Goal: Task Accomplishment & Management: Complete application form

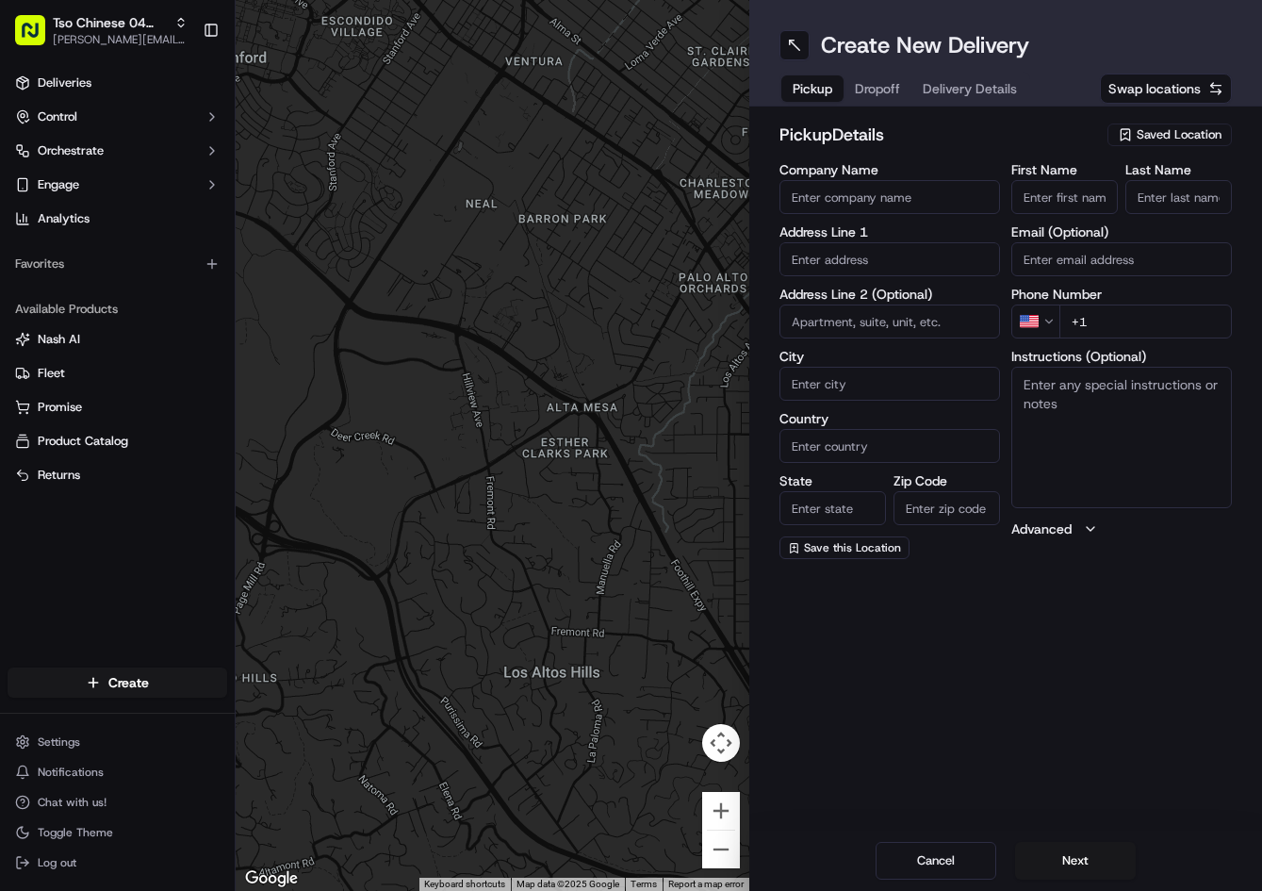
click at [1192, 133] on span "Saved Location" at bounding box center [1179, 134] width 85 height 17
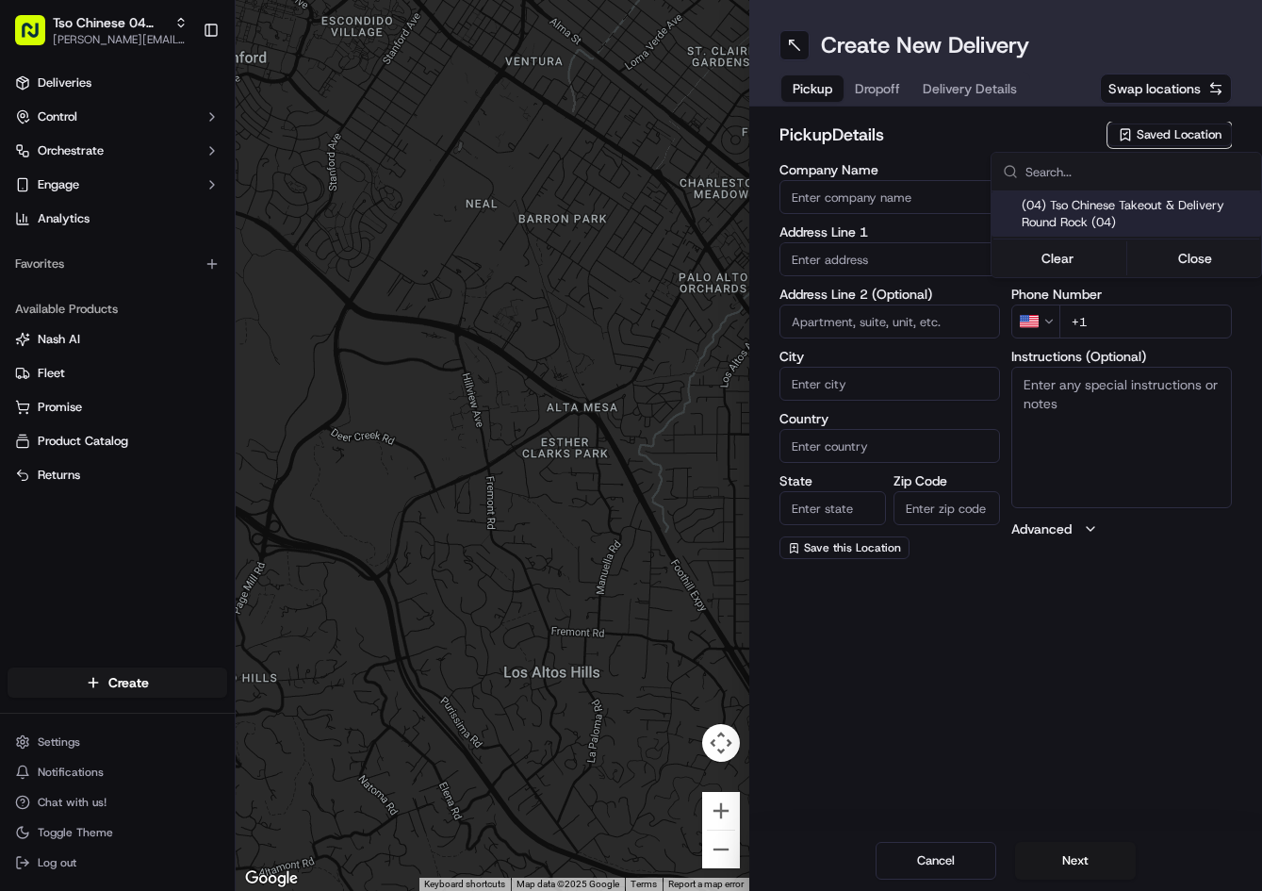
drag, startPoint x: 1128, startPoint y: 201, endPoint x: 896, endPoint y: 73, distance: 265.0
click at [1125, 201] on span "(04) Tso Chinese Takeout & Delivery Round Rock (04)" at bounding box center [1138, 214] width 232 height 34
type input "(04) Tso Chinese Takeout & Delivery Round Rock"
type input "2000 N [PERSON_NAME] St"
type input "Ste 108"
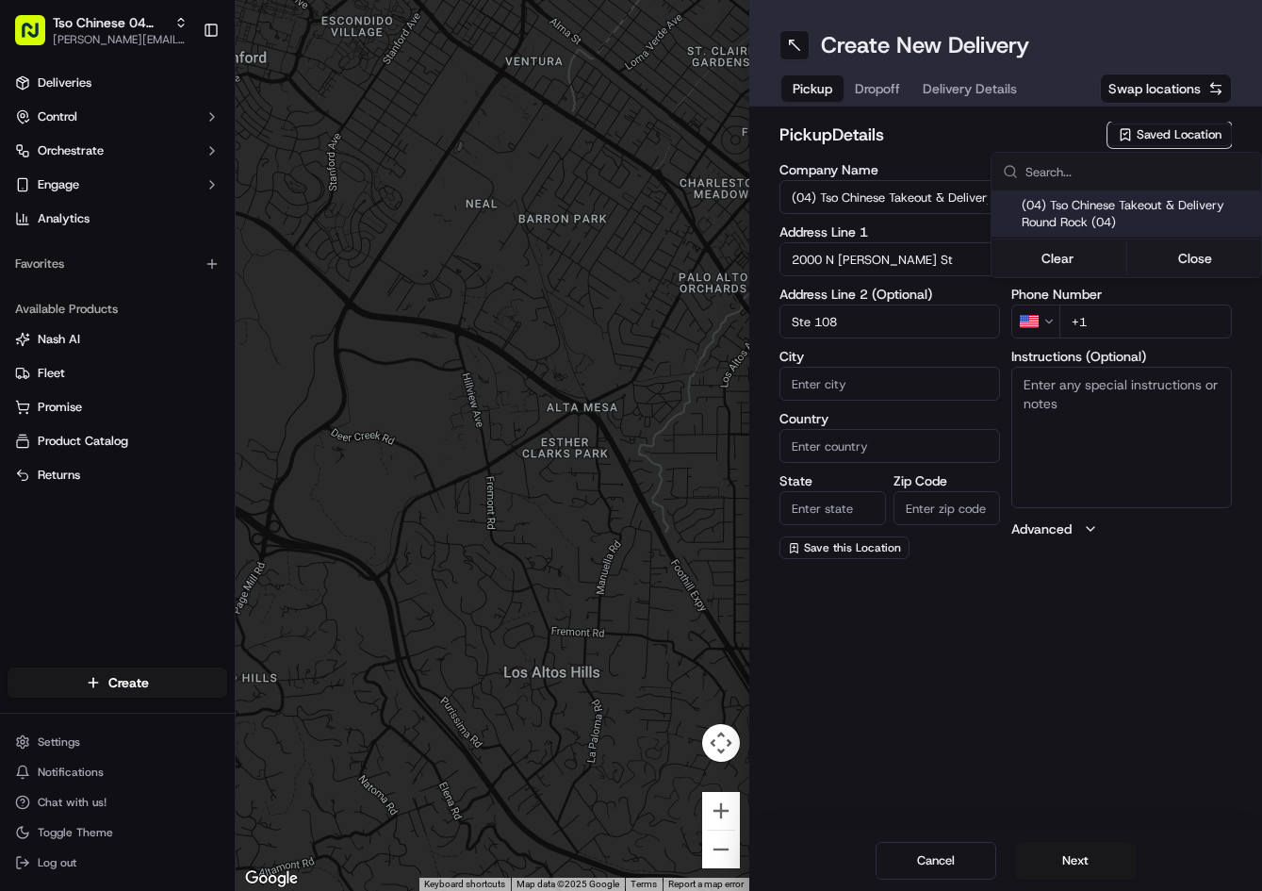
type input "Round Rock"
type input "US"
type input "[GEOGRAPHIC_DATA]"
type input "78664"
type input "Tso Chinese"
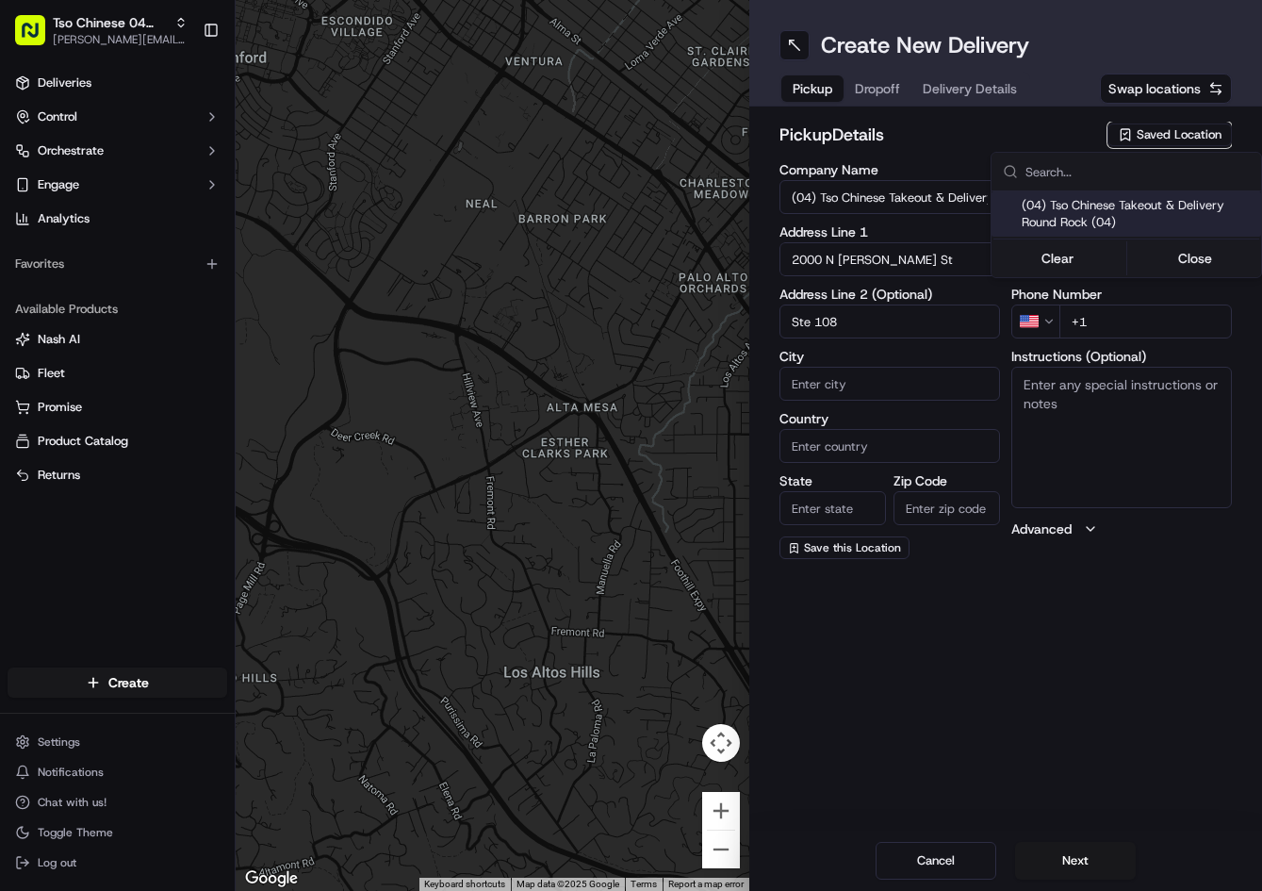
type input "Round Rock Manager"
type input "[EMAIL_ADDRESS][DOMAIN_NAME]"
type input "[PHONE_NUMBER]"
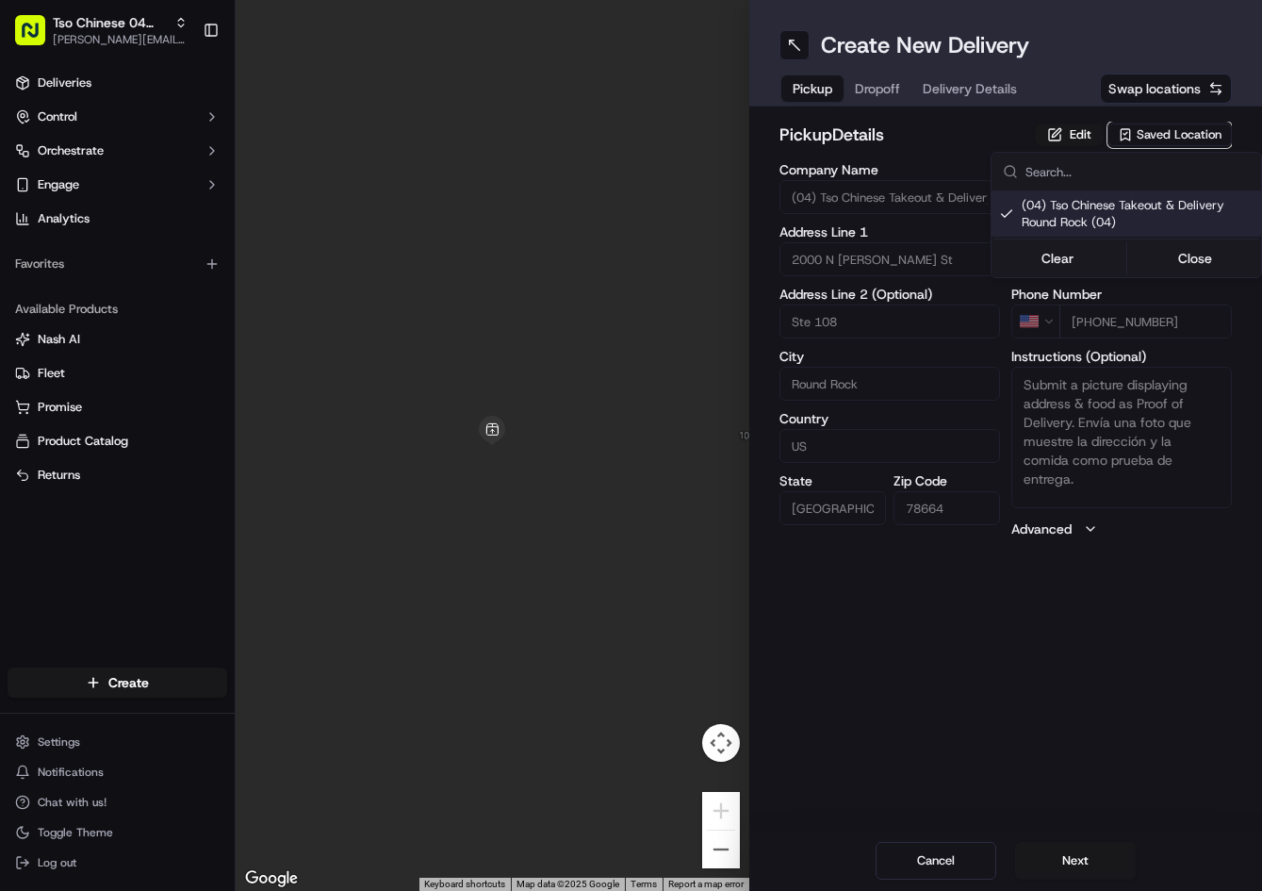
click at [872, 78] on html "Tso Chinese 04 Round Rock [PERSON_NAME][EMAIL_ADDRESS][DOMAIN_NAME] Toggle Side…" at bounding box center [631, 445] width 1262 height 891
click at [872, 78] on button "Dropoff" at bounding box center [878, 88] width 68 height 26
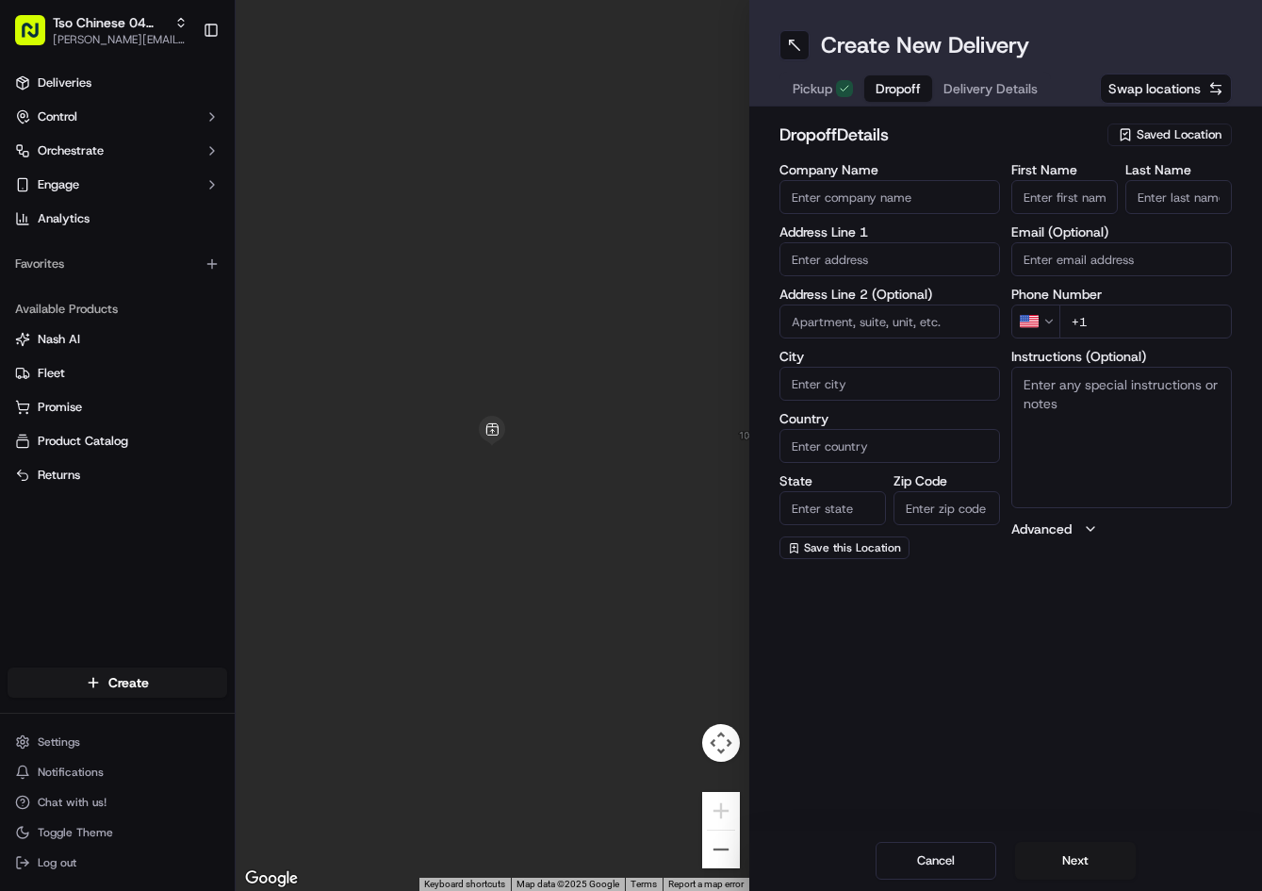
click at [1085, 182] on input "First Name" at bounding box center [1064, 197] width 107 height 34
paste input "[PERSON_NAME]"
type input "[PERSON_NAME]"
click at [1189, 193] on input "Last Name" at bounding box center [1179, 197] width 107 height 34
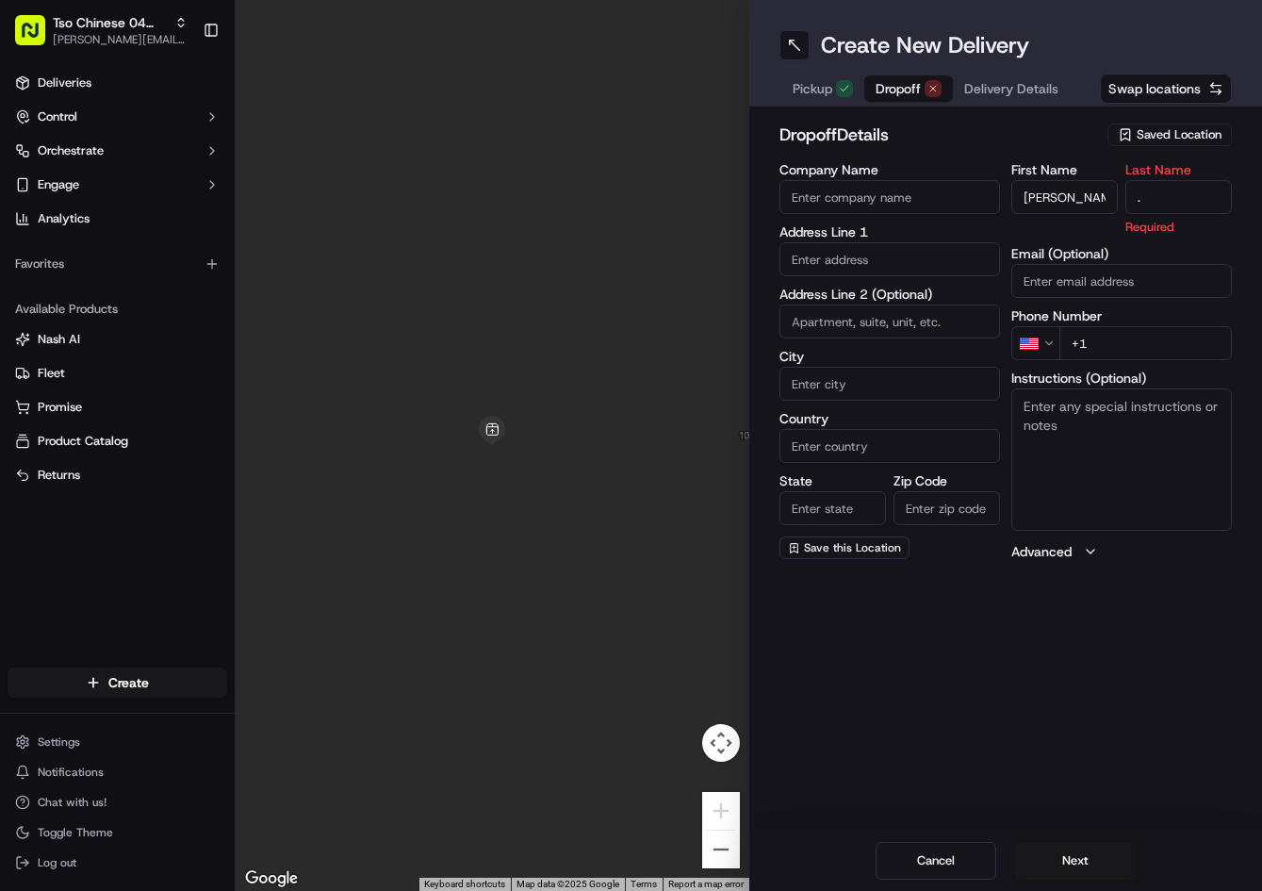
type input "."
click at [1047, 127] on h2 "dropoff Details" at bounding box center [939, 135] width 318 height 26
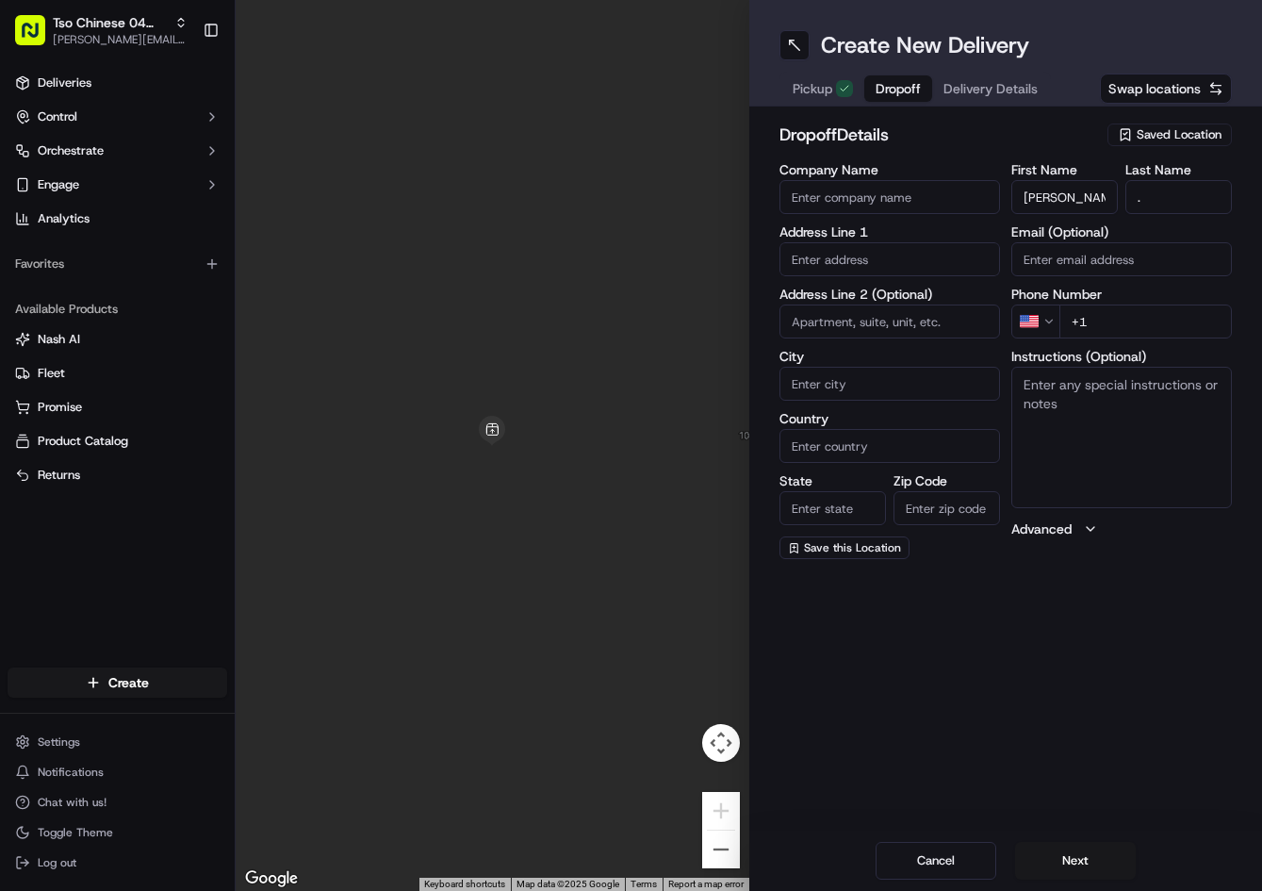
click at [1004, 91] on span "Delivery Details" at bounding box center [991, 88] width 94 height 19
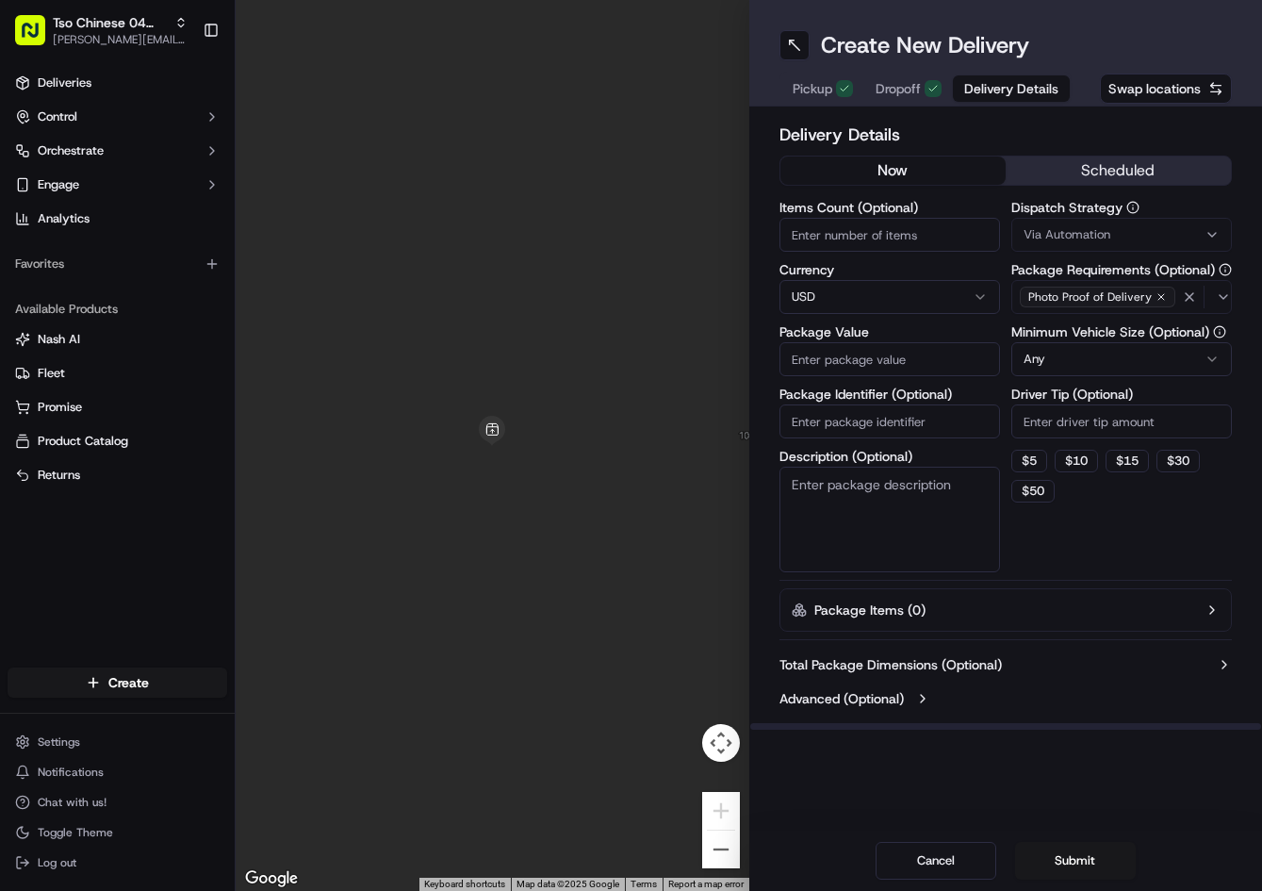
click at [1076, 227] on span "Via Automation" at bounding box center [1067, 234] width 87 height 17
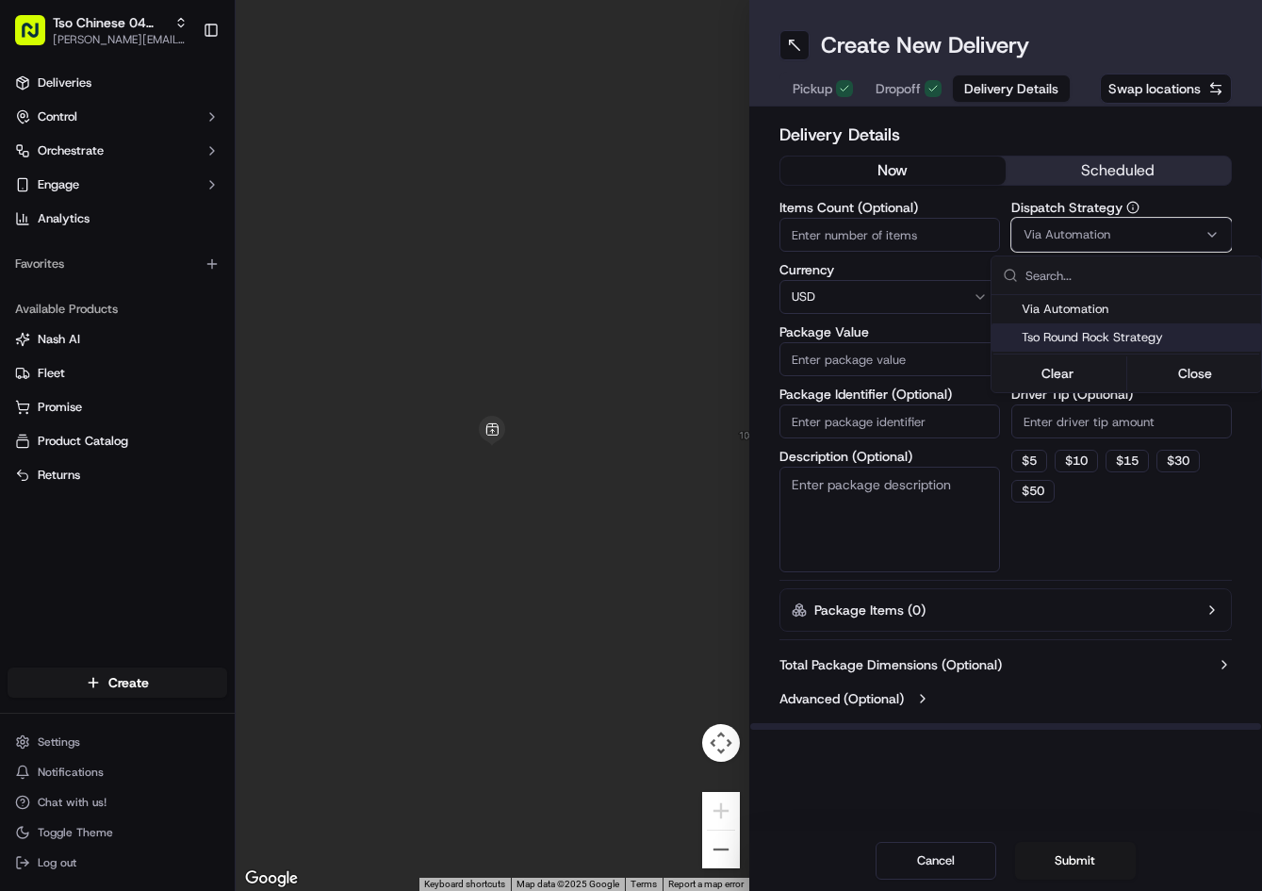
click at [1085, 331] on span "Tso Round Rock Strategy" at bounding box center [1138, 337] width 232 height 17
click at [1064, 412] on html "Tso Chinese 04 Round Rock [PERSON_NAME][EMAIL_ADDRESS][DOMAIN_NAME] Toggle Side…" at bounding box center [631, 445] width 1262 height 891
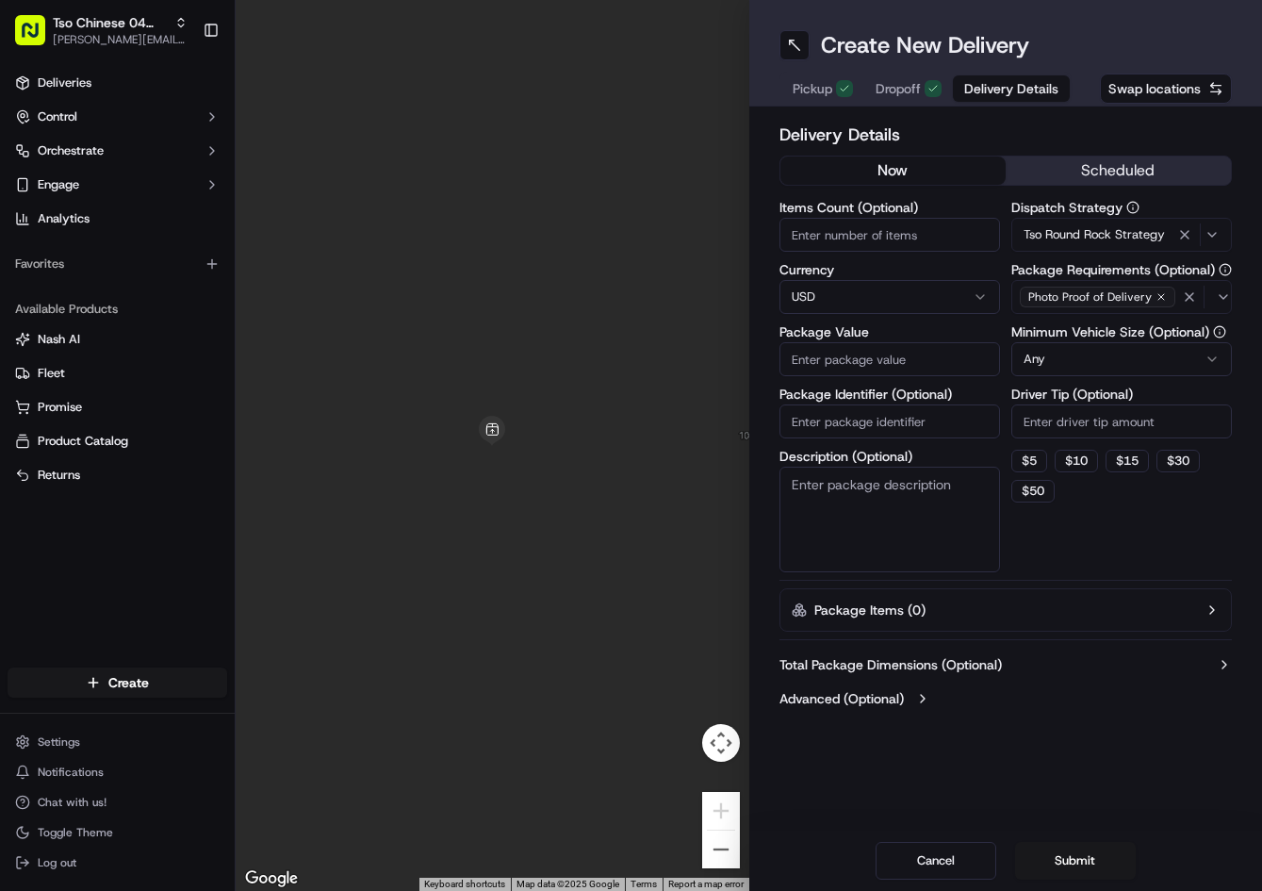
click at [1062, 412] on input "Driver Tip (Optional)" at bounding box center [1121, 421] width 221 height 34
type input "2"
click at [945, 419] on input "Package Identifier (Optional)" at bounding box center [890, 421] width 221 height 34
paste input "7EATCZN"
type input "7EATCZN"
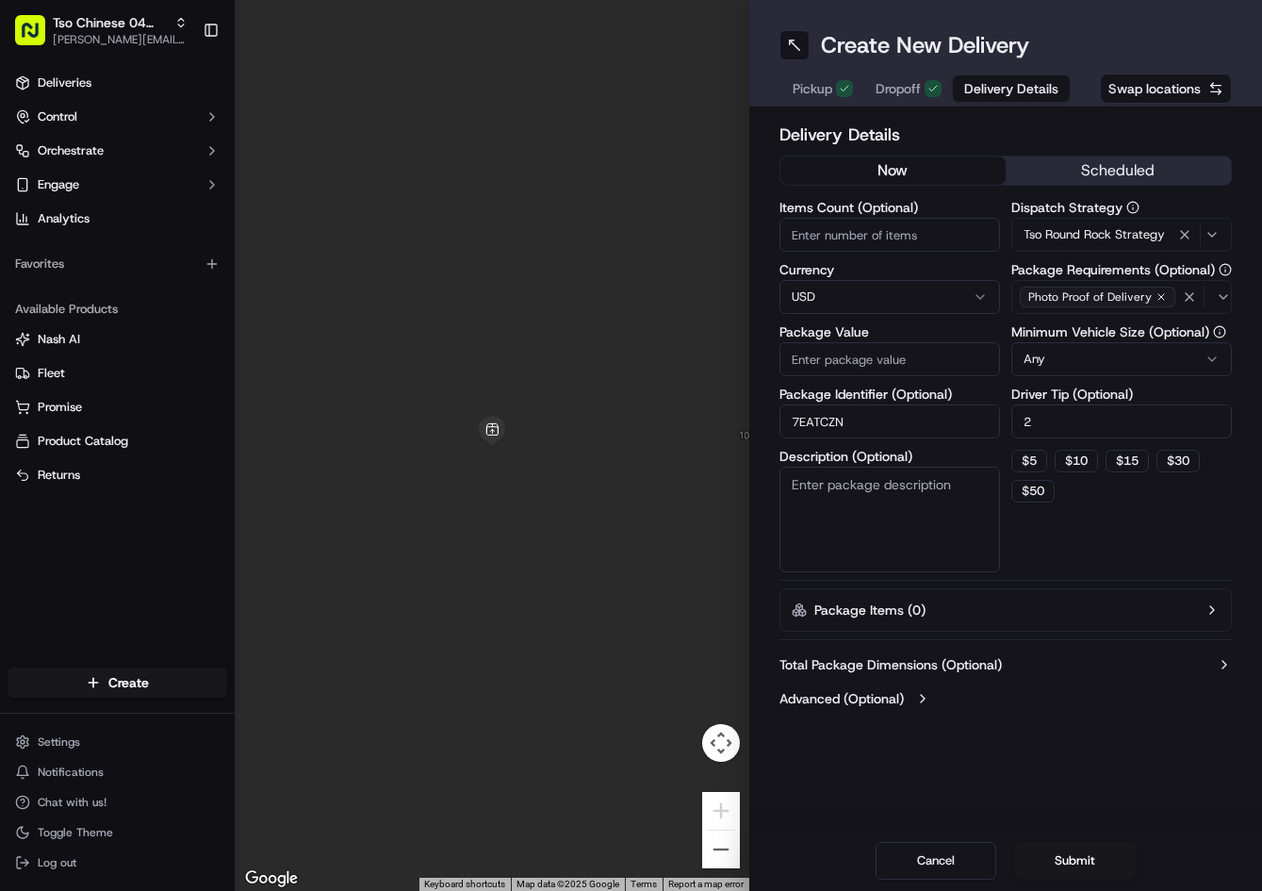
click at [895, 80] on span "Dropoff" at bounding box center [898, 88] width 45 height 19
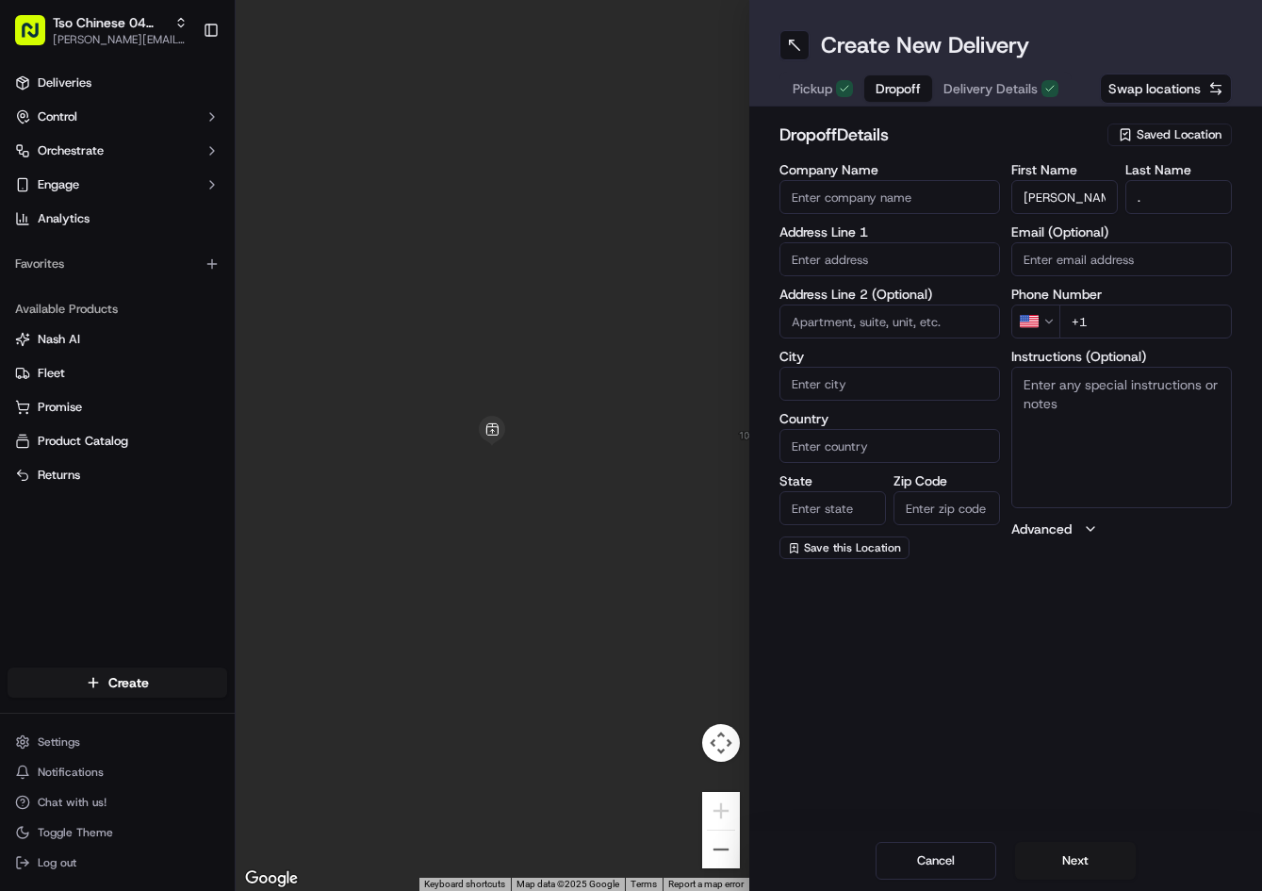
click at [847, 255] on input "text" at bounding box center [890, 259] width 221 height 34
paste input "[STREET_ADDRESS]"
click at [872, 304] on div "[STREET_ADDRESS]" at bounding box center [889, 299] width 211 height 28
type input "[STREET_ADDRESS]"
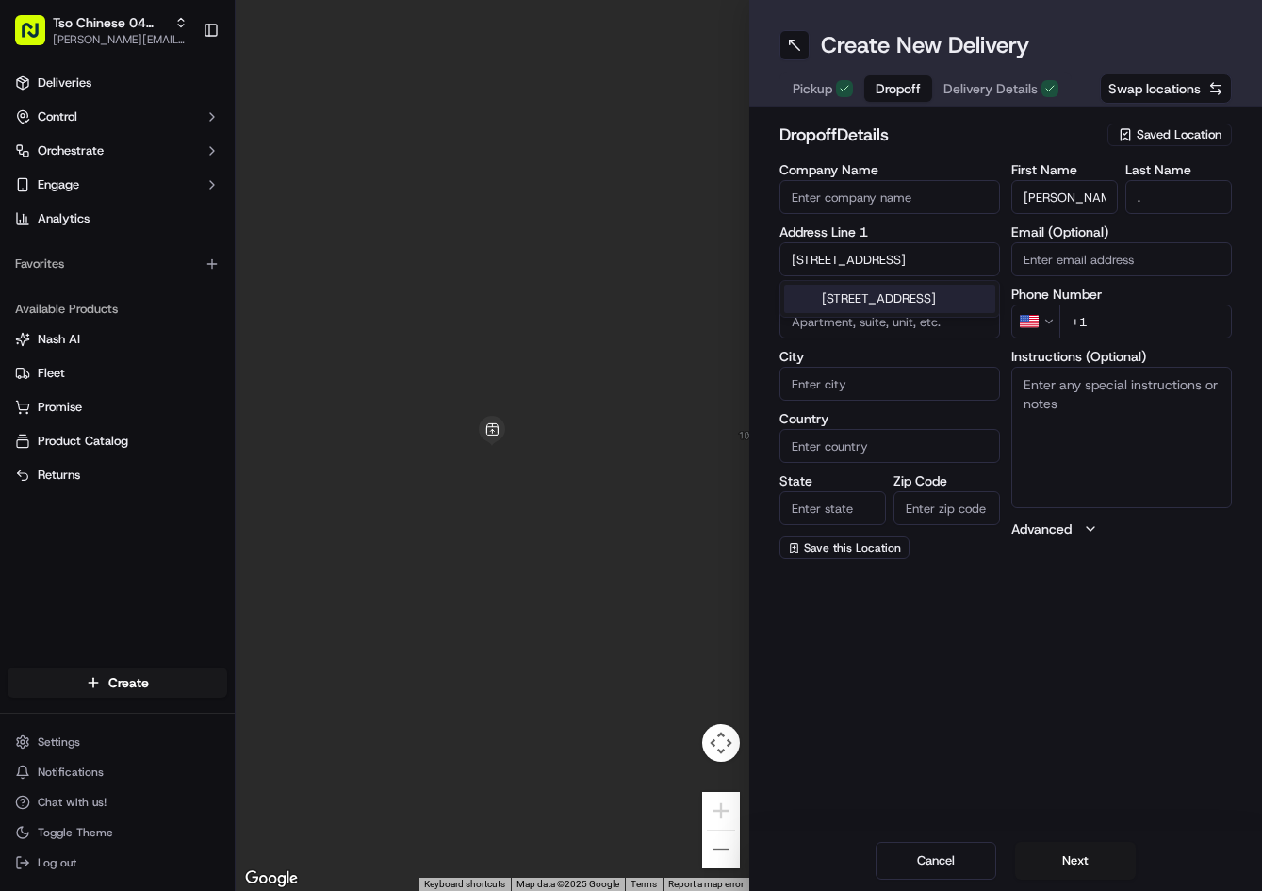
type input "Round Rock"
type input "[GEOGRAPHIC_DATA]"
type input "78664"
type input "[STREET_ADDRESS]"
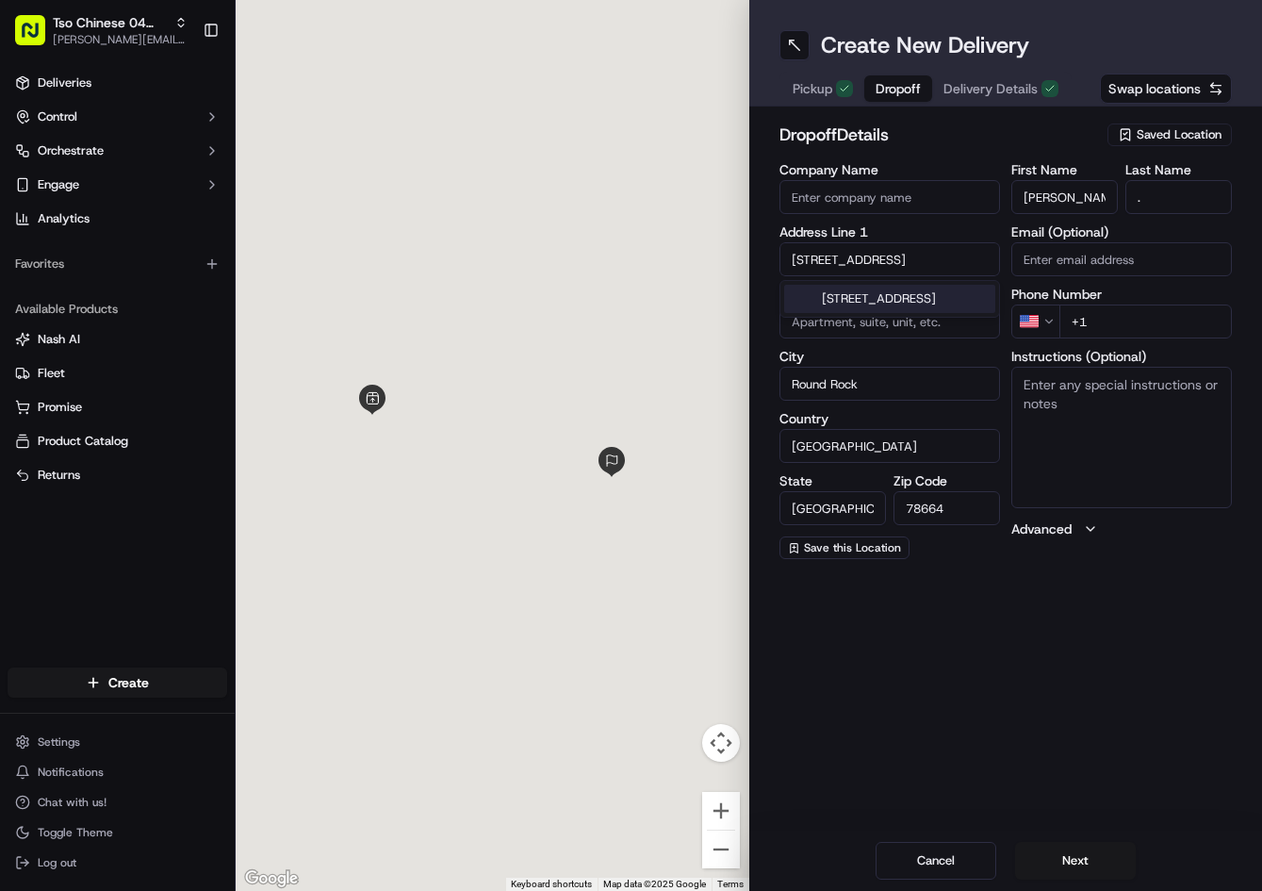
scroll to position [0, 0]
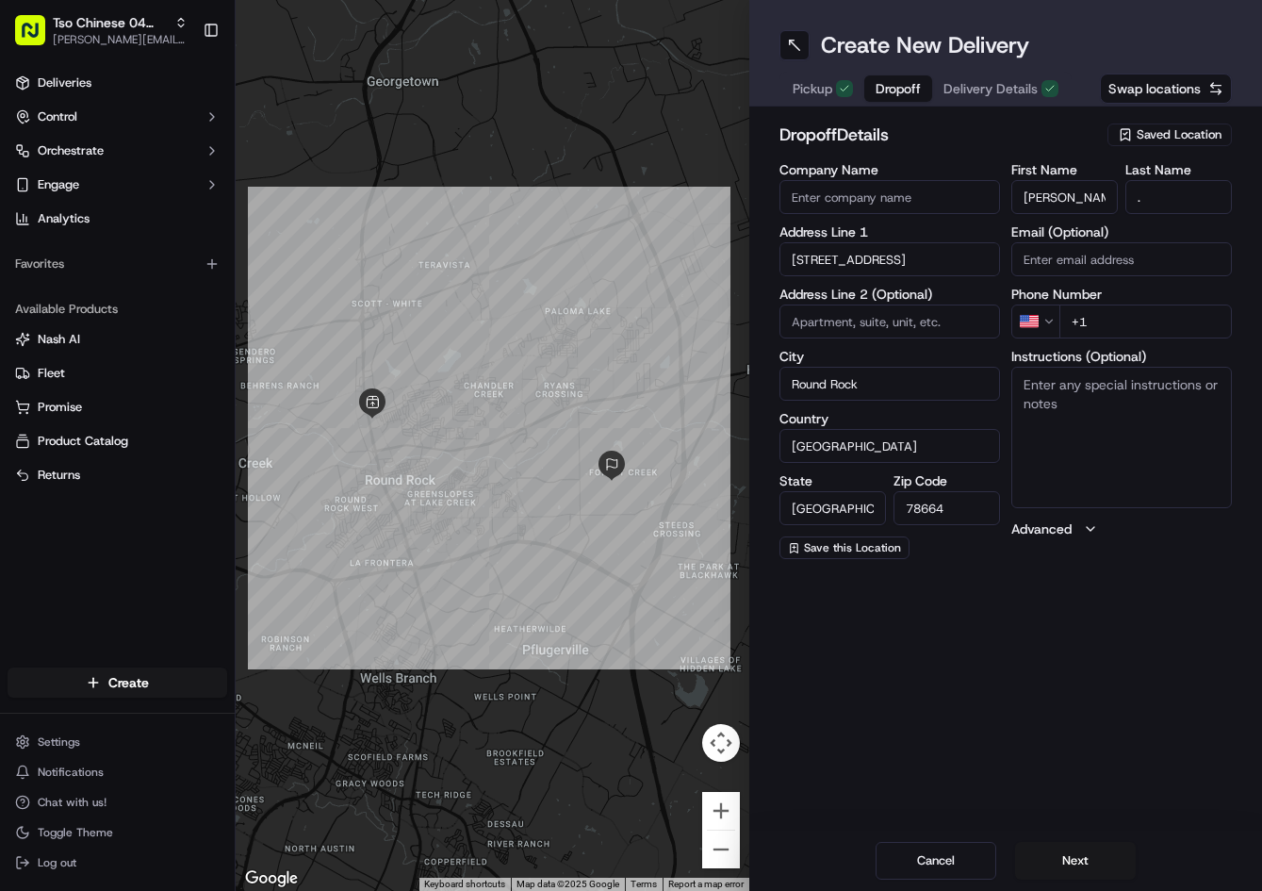
click at [1151, 327] on input "+1" at bounding box center [1146, 321] width 173 height 34
paste input "[PHONE_NUMBER]"
type input "[PHONE_NUMBER]"
click at [1091, 435] on textarea "Instructions (Optional)" at bounding box center [1121, 437] width 221 height 141
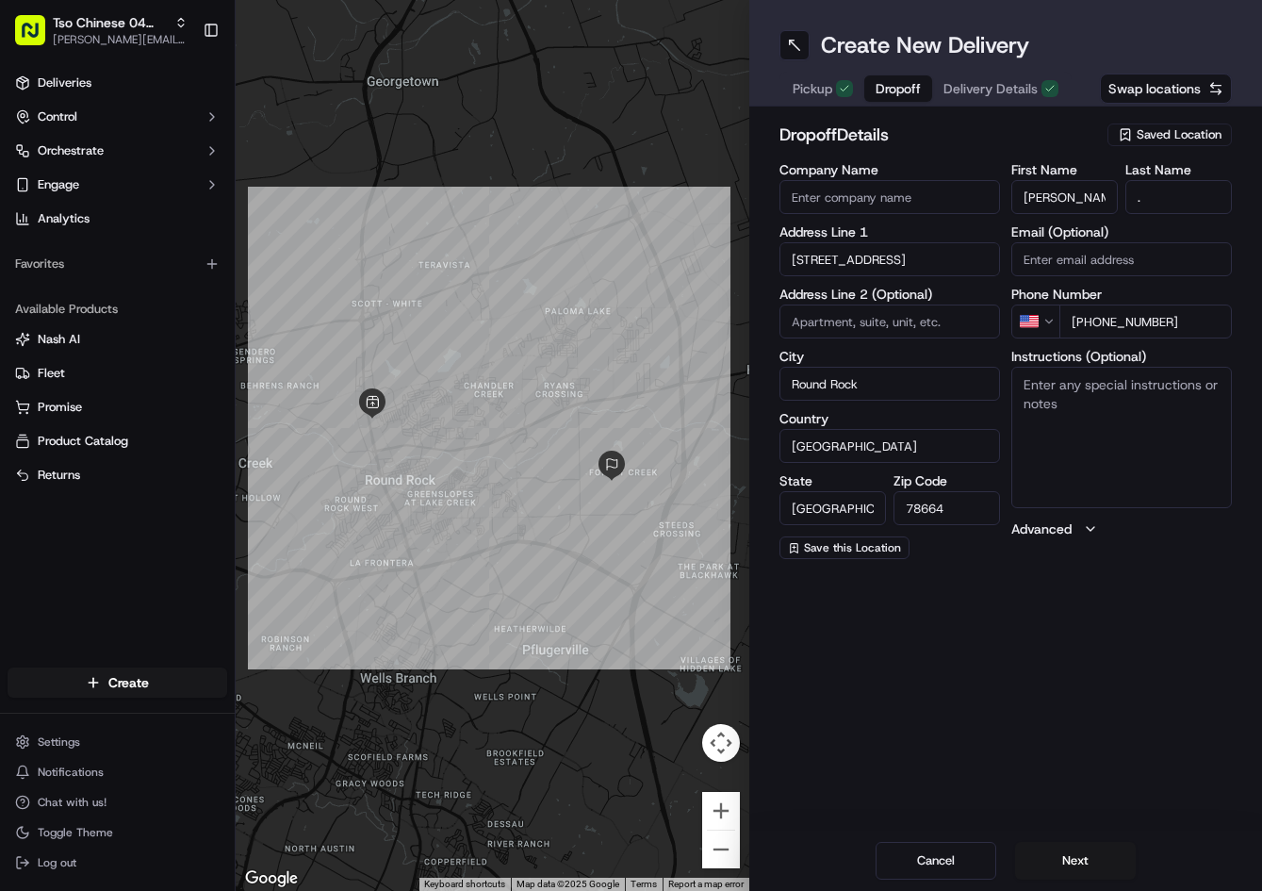
paste textarea "Ring Bell and leave on front porch. Thank you."
type textarea "Ring Bell and leave on front porch. Thank you."
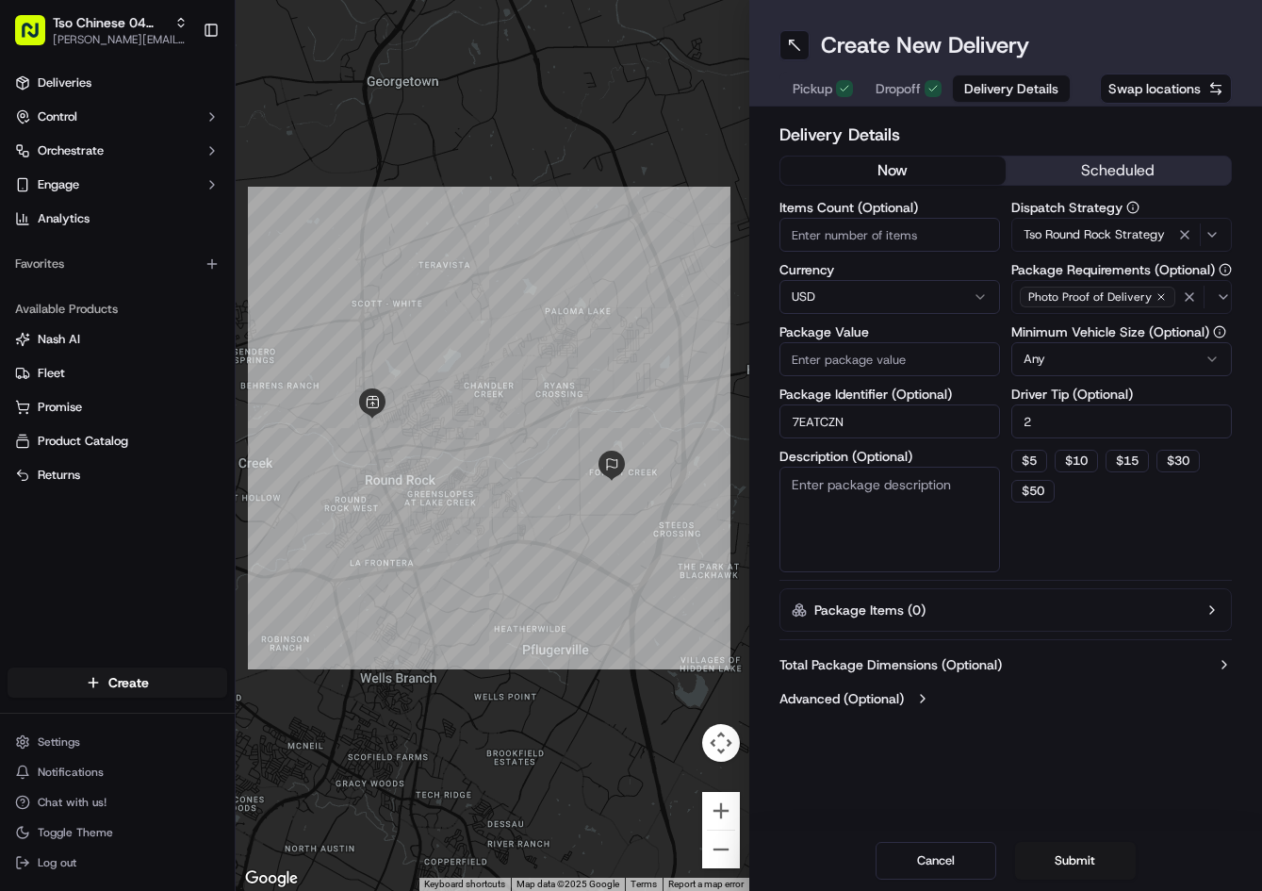
click at [1027, 90] on span "Delivery Details" at bounding box center [1011, 88] width 94 height 19
click at [874, 357] on input "Package Value" at bounding box center [890, 359] width 221 height 34
type input "45.3"
click at [1087, 855] on button "Submit" at bounding box center [1075, 861] width 121 height 38
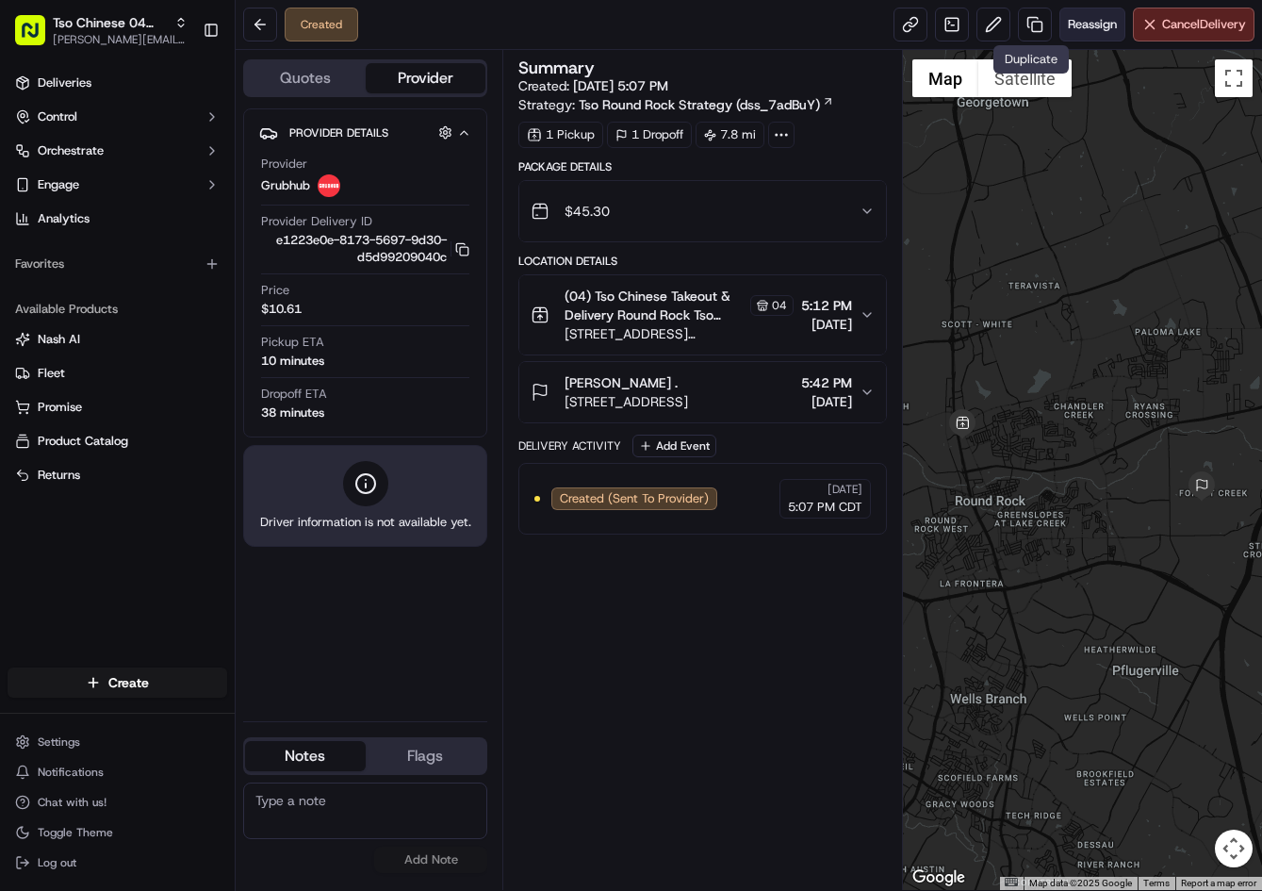
click at [1079, 29] on span "Reassign" at bounding box center [1092, 24] width 49 height 17
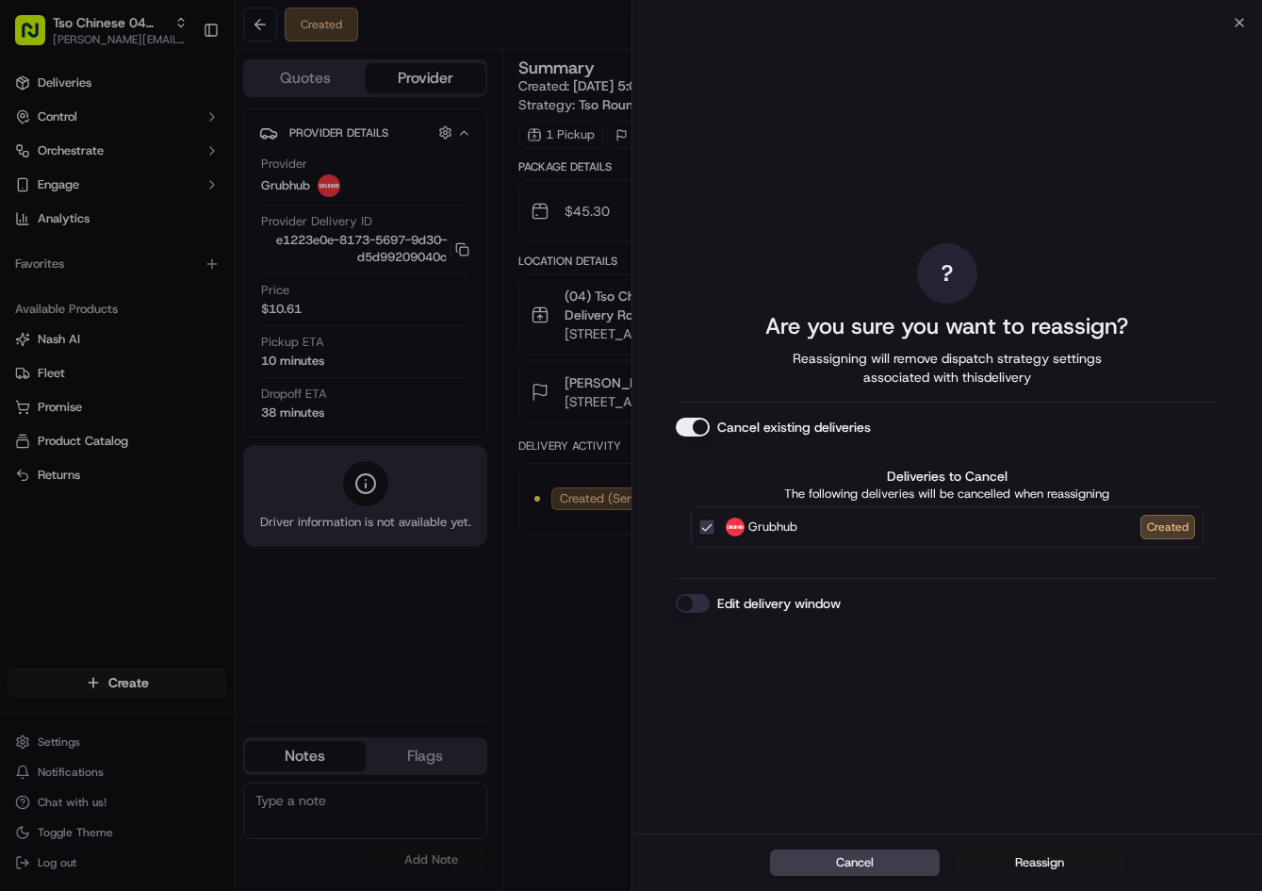
click at [1021, 856] on button "Reassign" at bounding box center [1040, 862] width 170 height 26
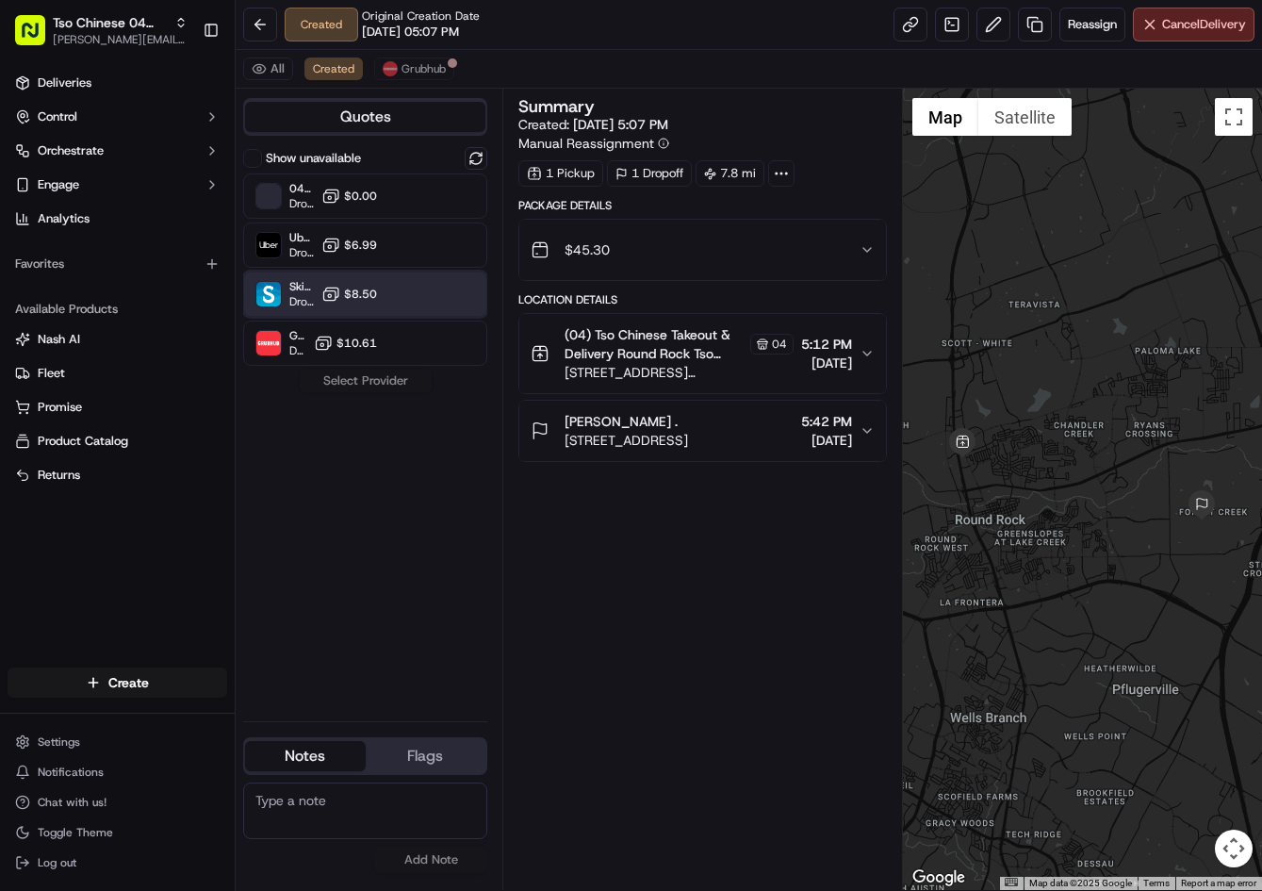
click at [382, 283] on div "Skipcart Dropoff ETA 35 minutes $8.50" at bounding box center [365, 293] width 244 height 45
click at [401, 377] on button "Assign Provider" at bounding box center [366, 381] width 134 height 23
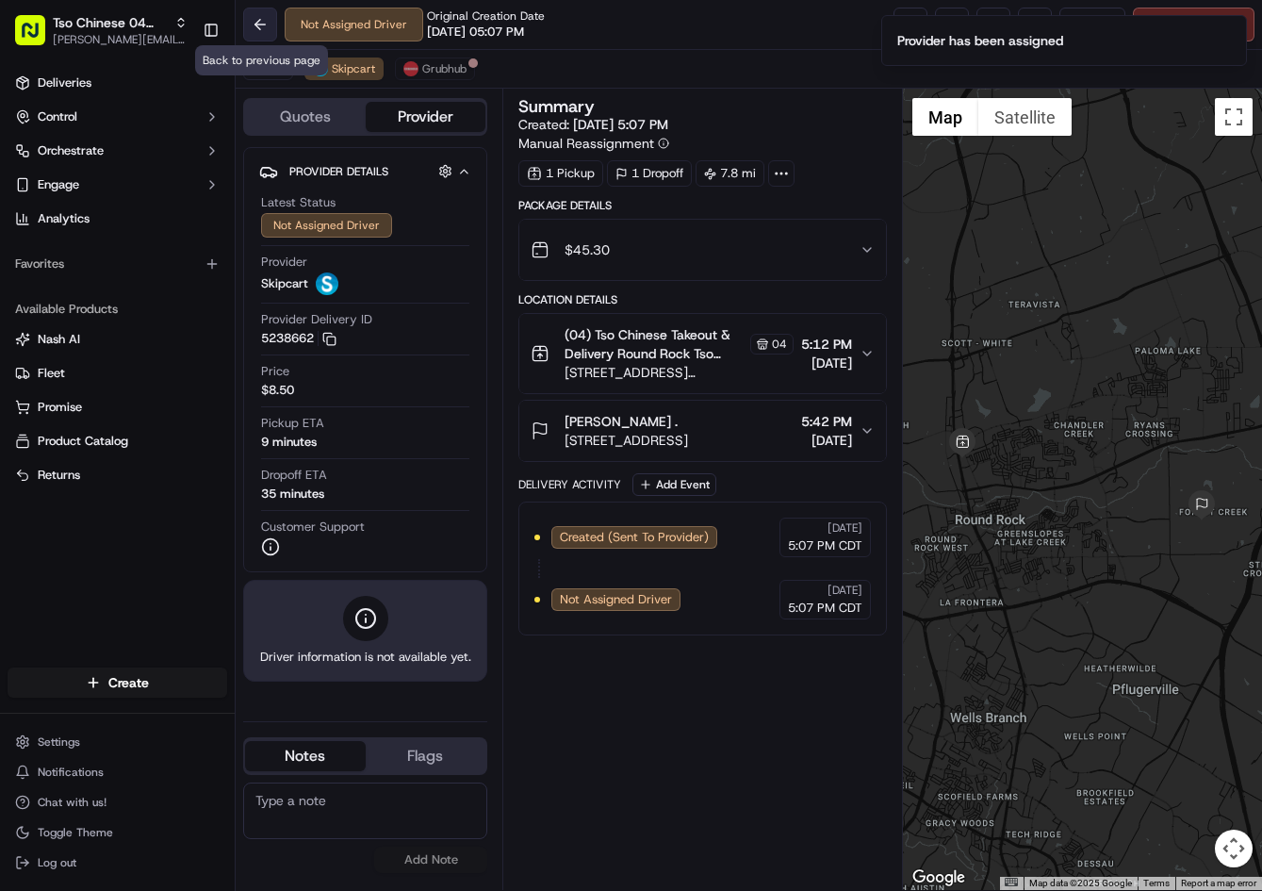
click at [259, 30] on button at bounding box center [260, 25] width 34 height 34
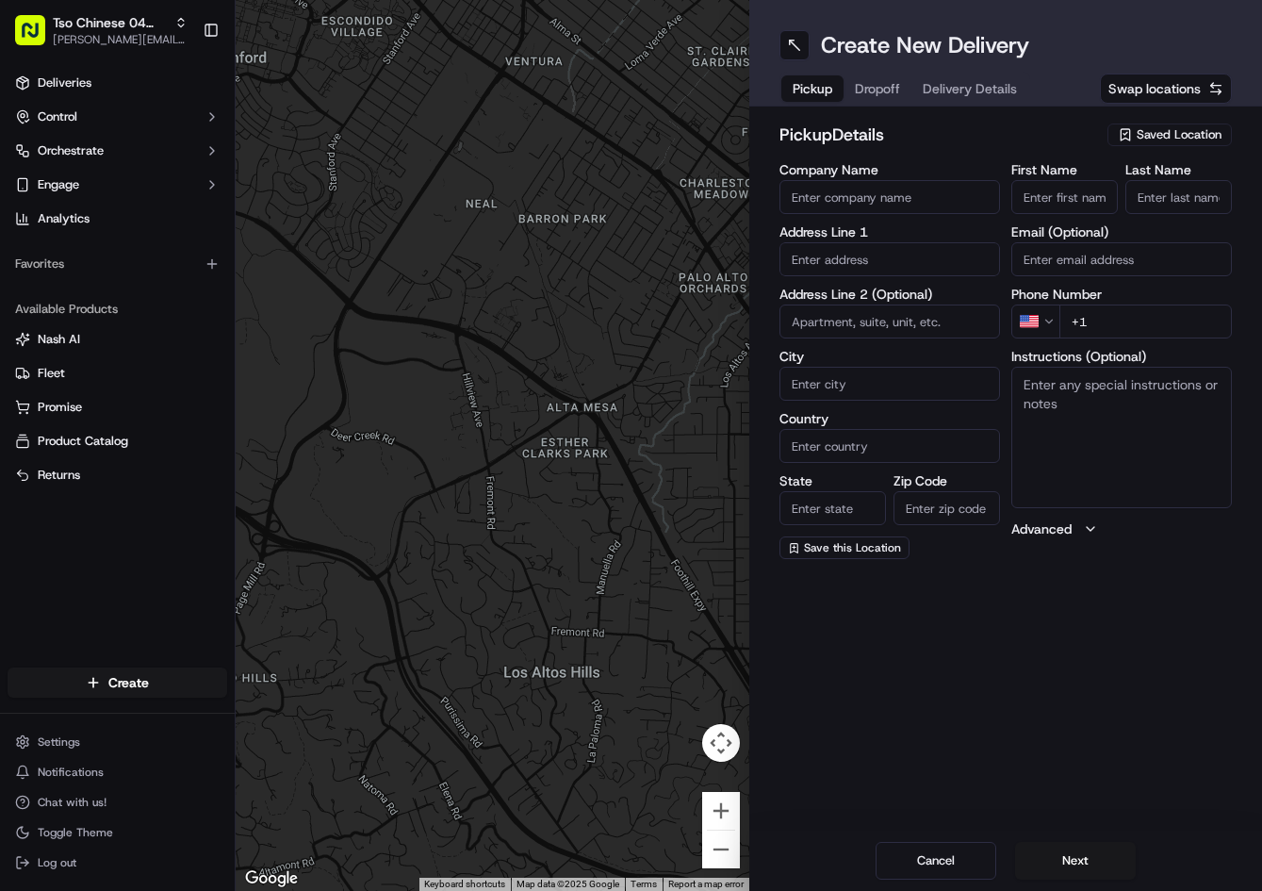
click at [1162, 142] on span "Saved Location" at bounding box center [1179, 134] width 85 height 17
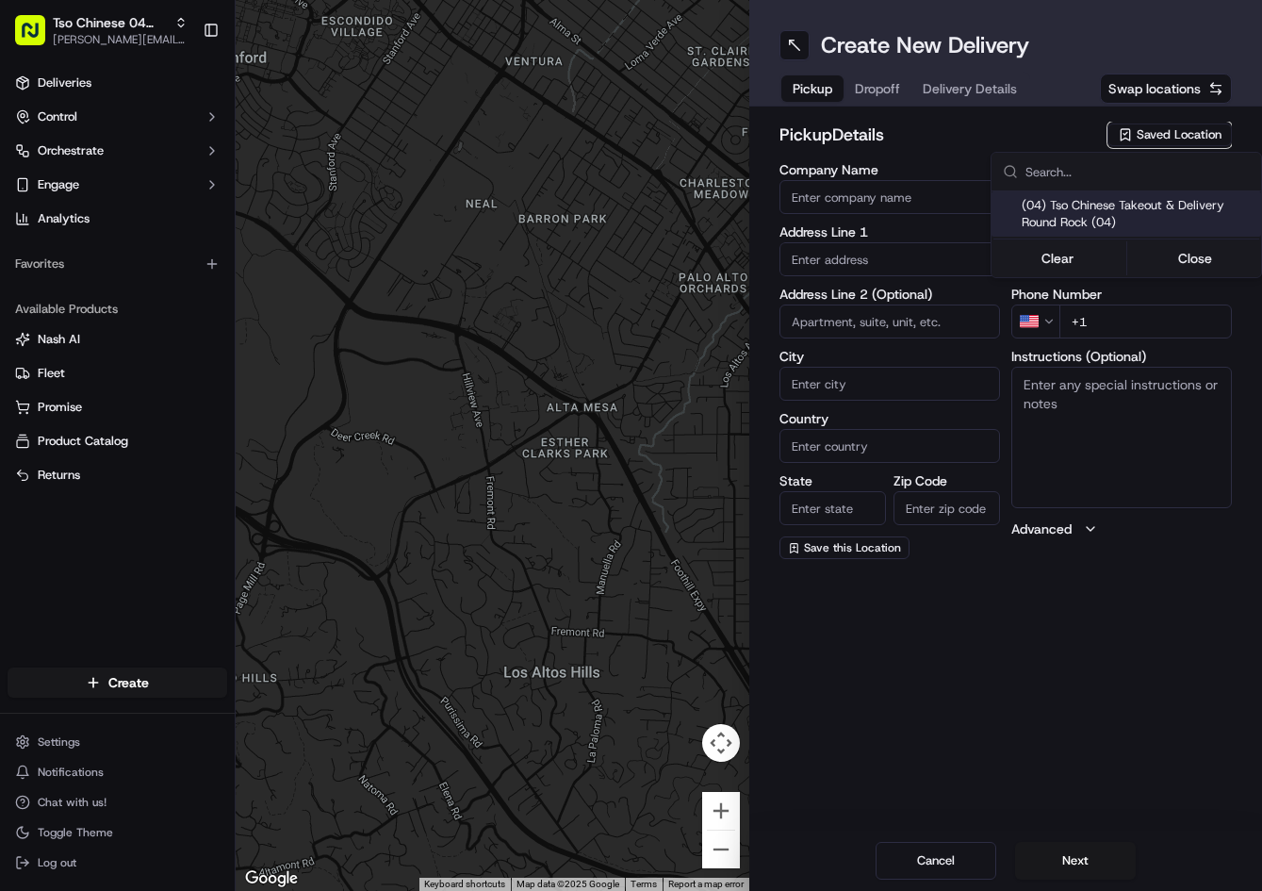
click at [1160, 131] on html "Tso Chinese 04 Round Rock [PERSON_NAME][EMAIL_ADDRESS][DOMAIN_NAME] Toggle Side…" at bounding box center [631, 445] width 1262 height 891
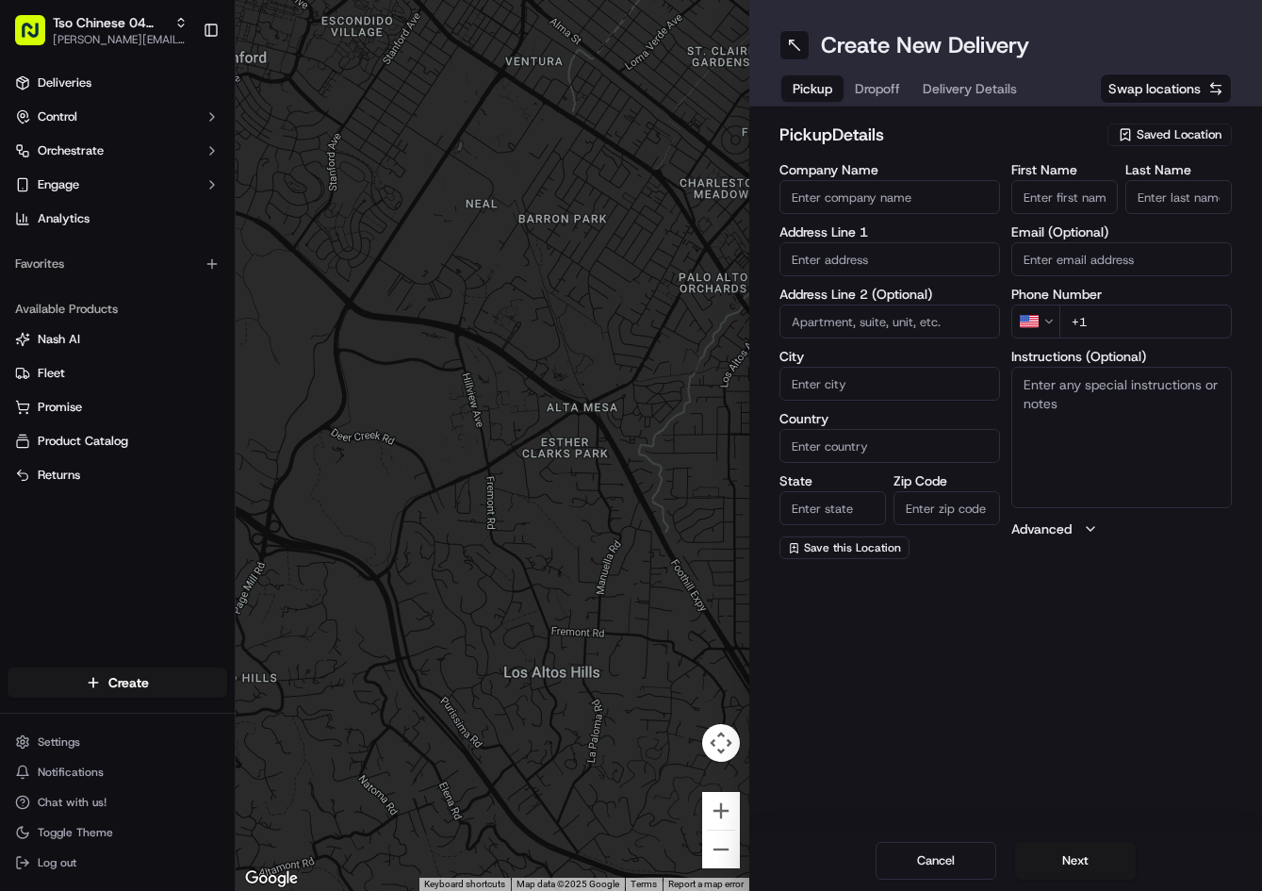
click at [1145, 146] on button "Saved Location" at bounding box center [1170, 135] width 124 height 26
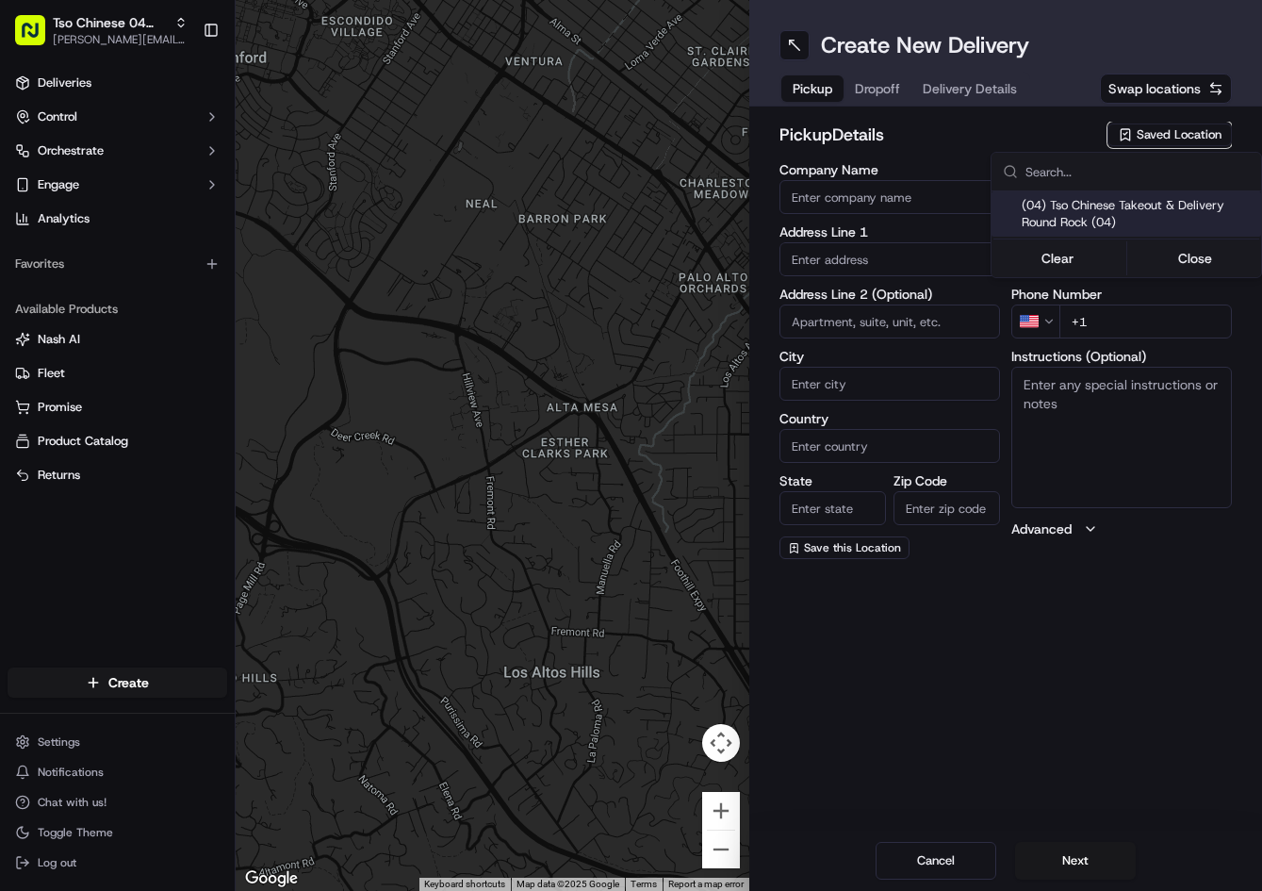
click at [1132, 206] on span "(04) Tso Chinese Takeout & Delivery Round Rock (04)" at bounding box center [1138, 214] width 232 height 34
type input "(04) Tso Chinese Takeout & Delivery Round Rock"
type input "2000 N [PERSON_NAME] St"
type input "Ste 108"
type input "Round Rock"
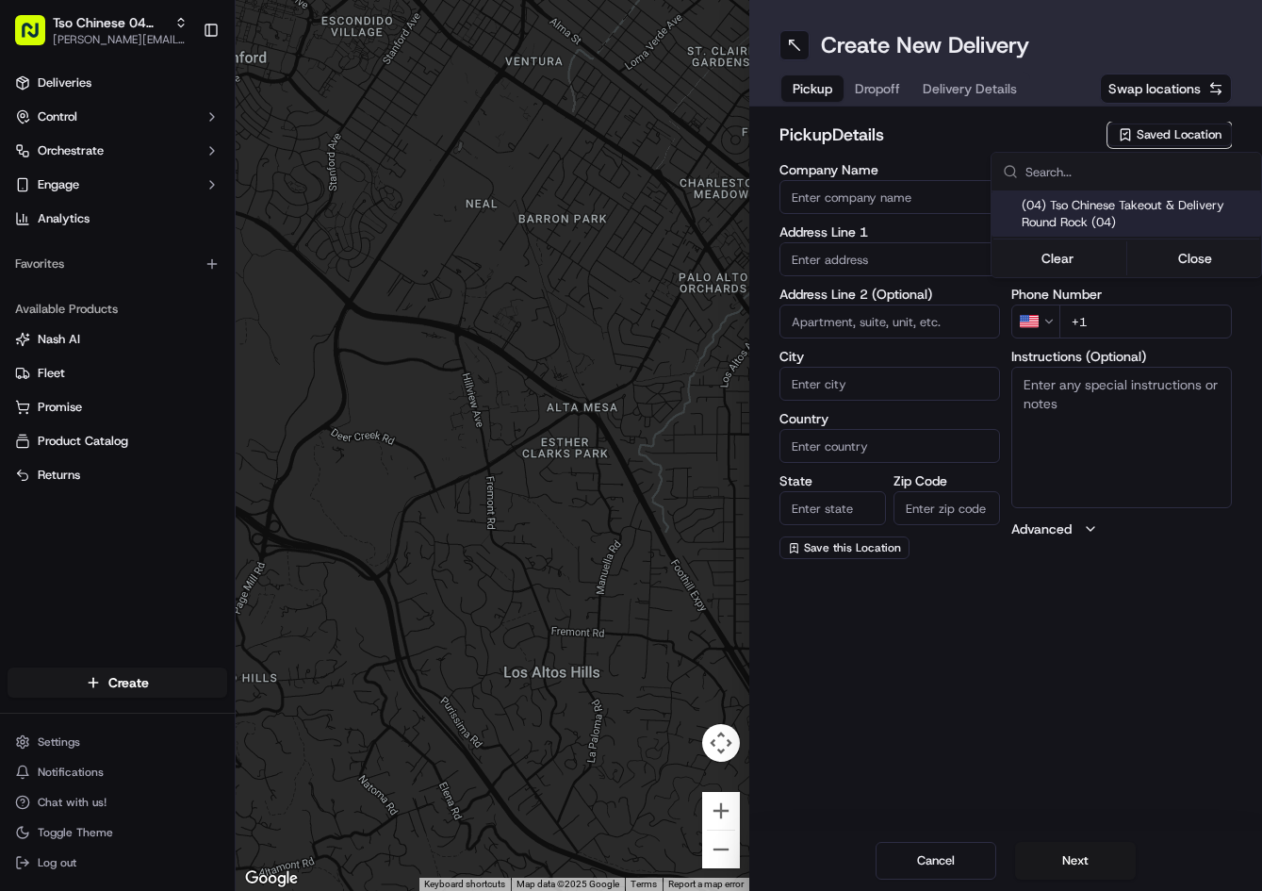
type input "US"
type input "[GEOGRAPHIC_DATA]"
type input "78664"
type input "Tso Chinese"
type input "Round Rock Manager"
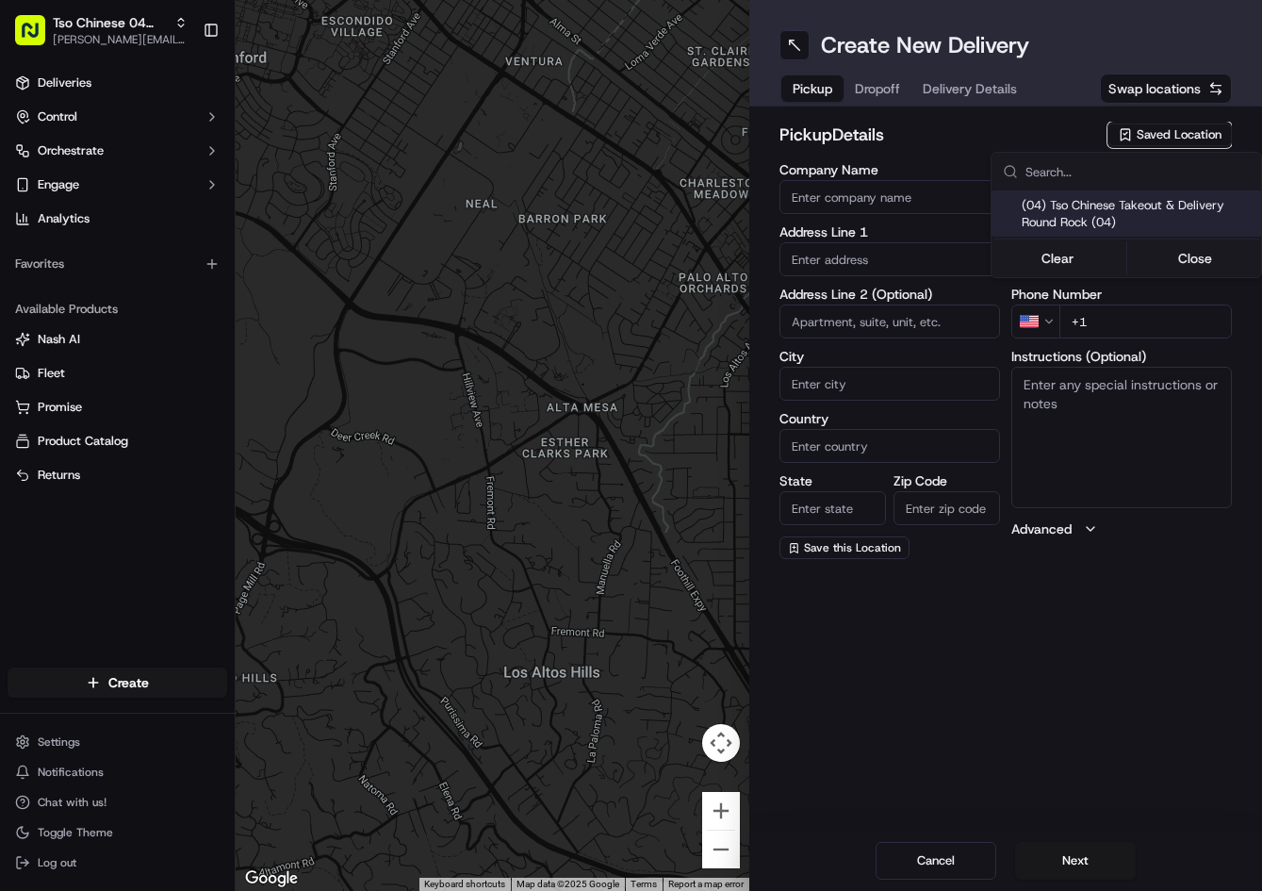
type input "[EMAIL_ADDRESS][DOMAIN_NAME]"
type input "[PHONE_NUMBER]"
type textarea "Submit a picture displaying address & food as Proof of Delivery. Envía una foto…"
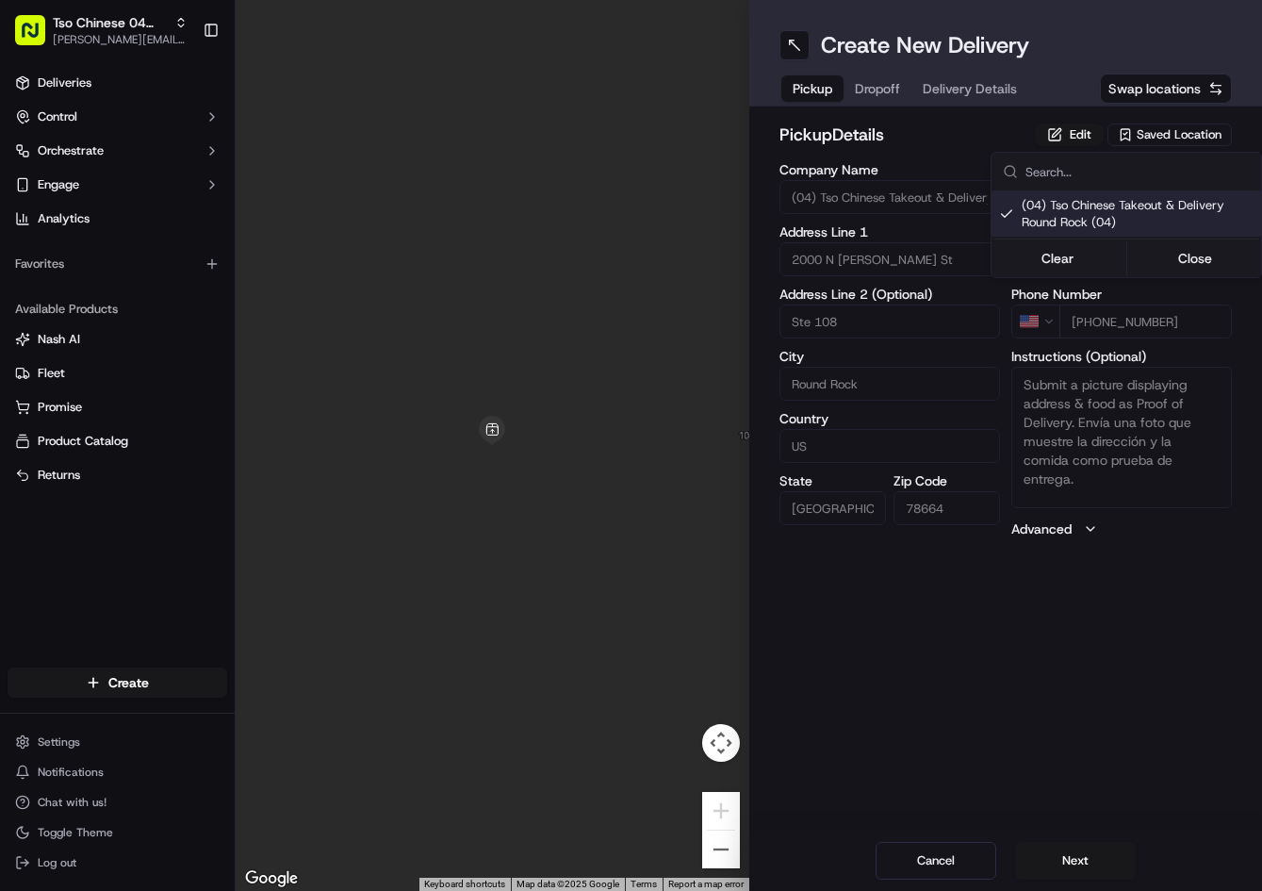
click at [881, 91] on html "Tso Chinese 04 Round Rock [PERSON_NAME][EMAIL_ADDRESS][DOMAIN_NAME] Toggle Side…" at bounding box center [631, 445] width 1262 height 891
click at [881, 91] on span "Dropoff" at bounding box center [877, 88] width 45 height 19
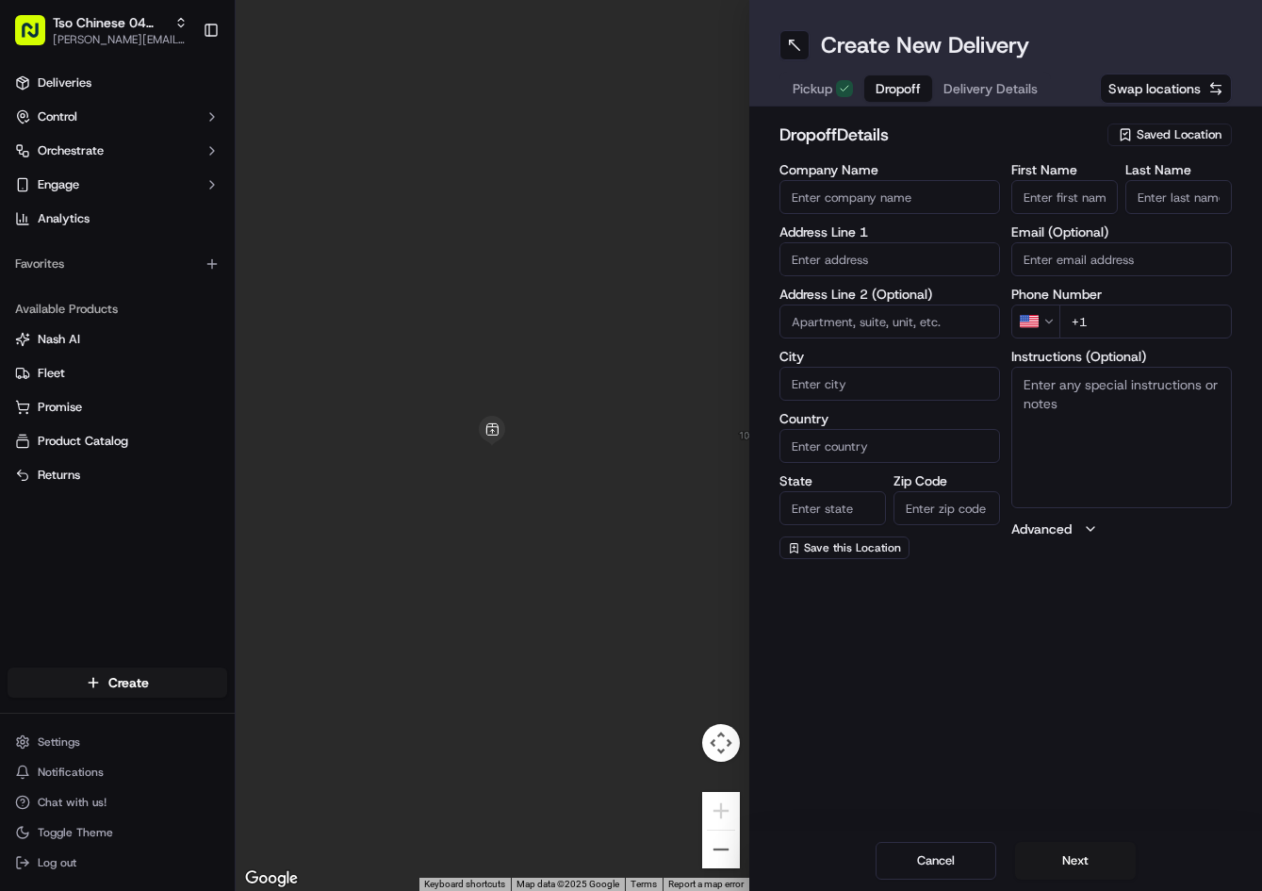
click at [1093, 205] on input "First Name" at bounding box center [1064, 197] width 107 height 34
paste input "[PERSON_NAME]"
type input "[PERSON_NAME]"
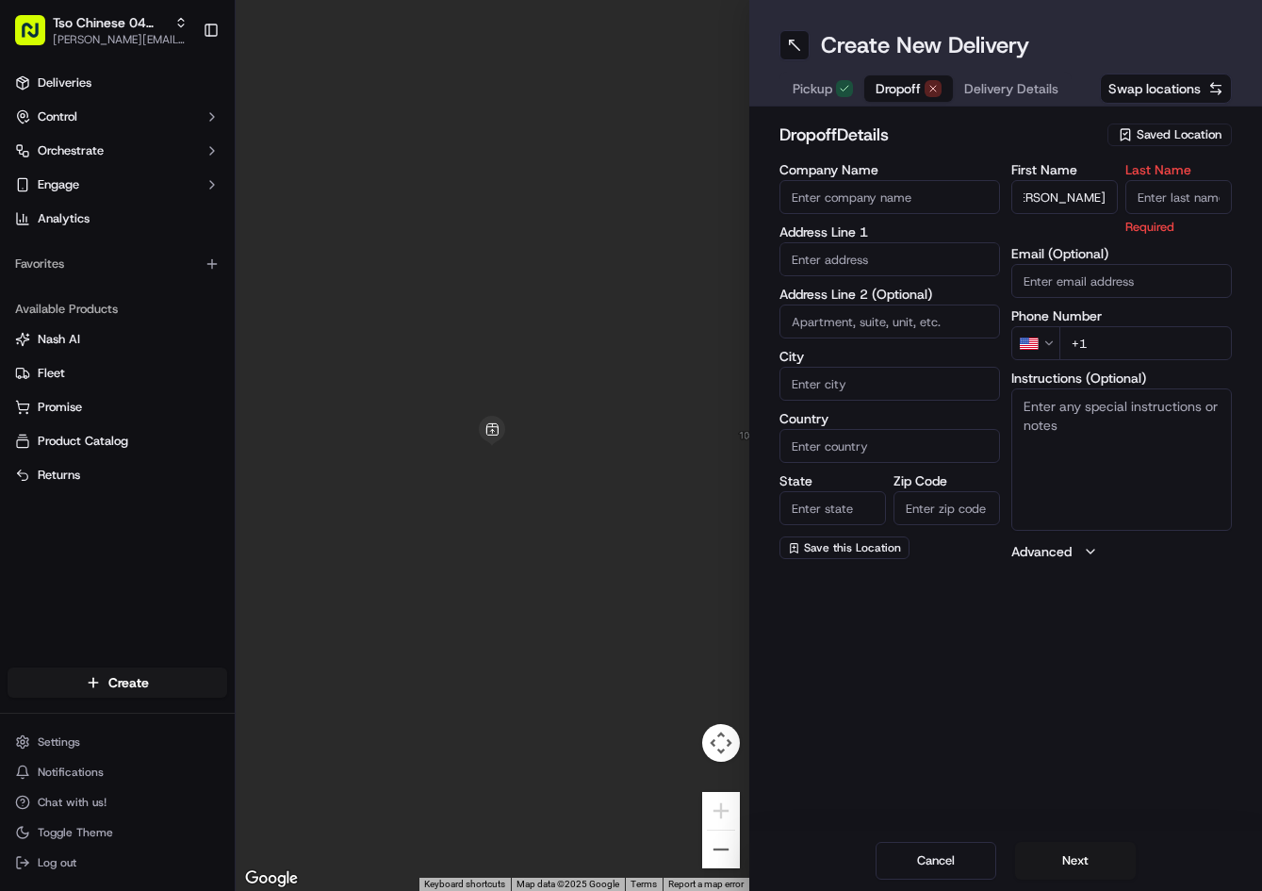
scroll to position [0, 0]
click at [1179, 201] on input "Last Name" at bounding box center [1179, 197] width 107 height 34
type input "."
click at [1023, 129] on h2 "dropoff Details" at bounding box center [939, 135] width 318 height 26
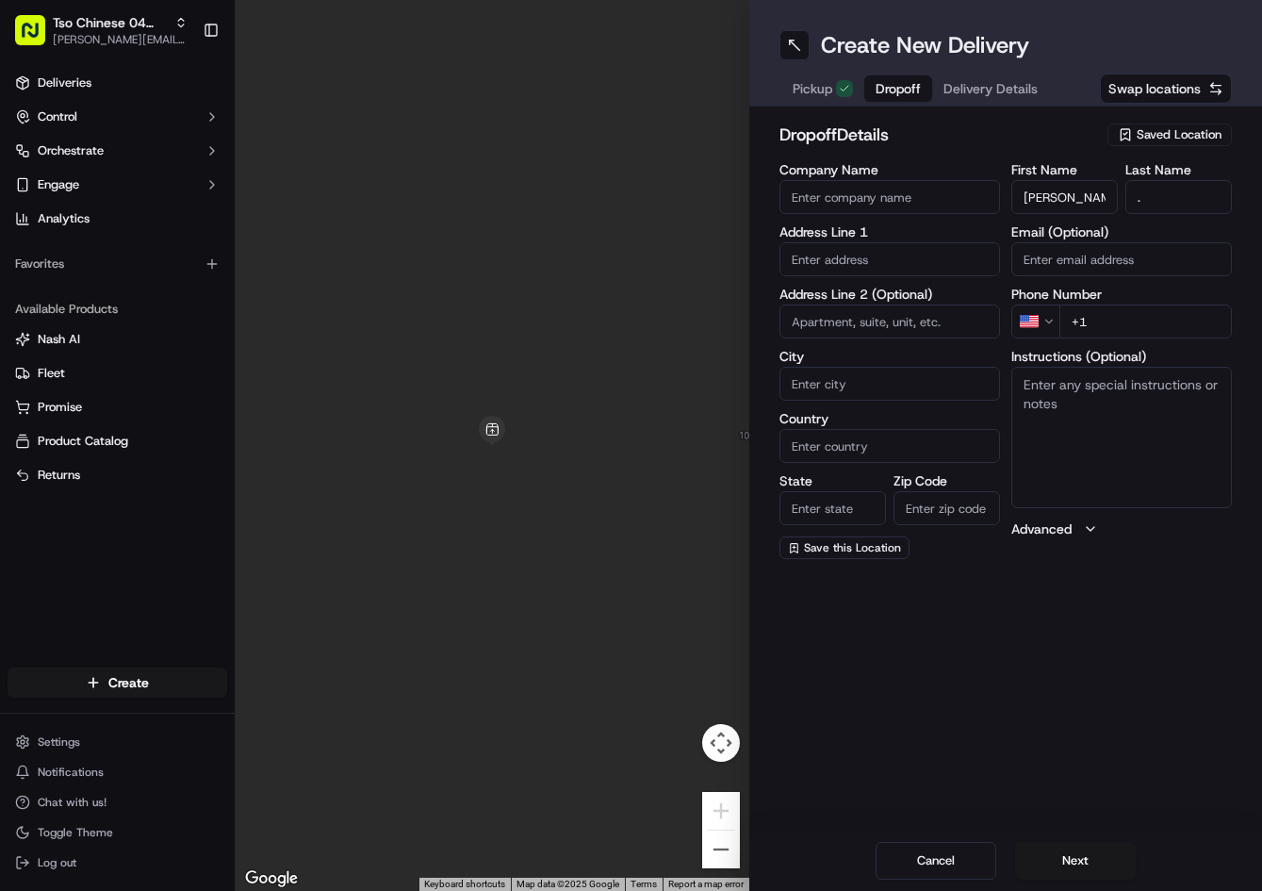
click at [1017, 86] on span "Delivery Details" at bounding box center [991, 88] width 94 height 19
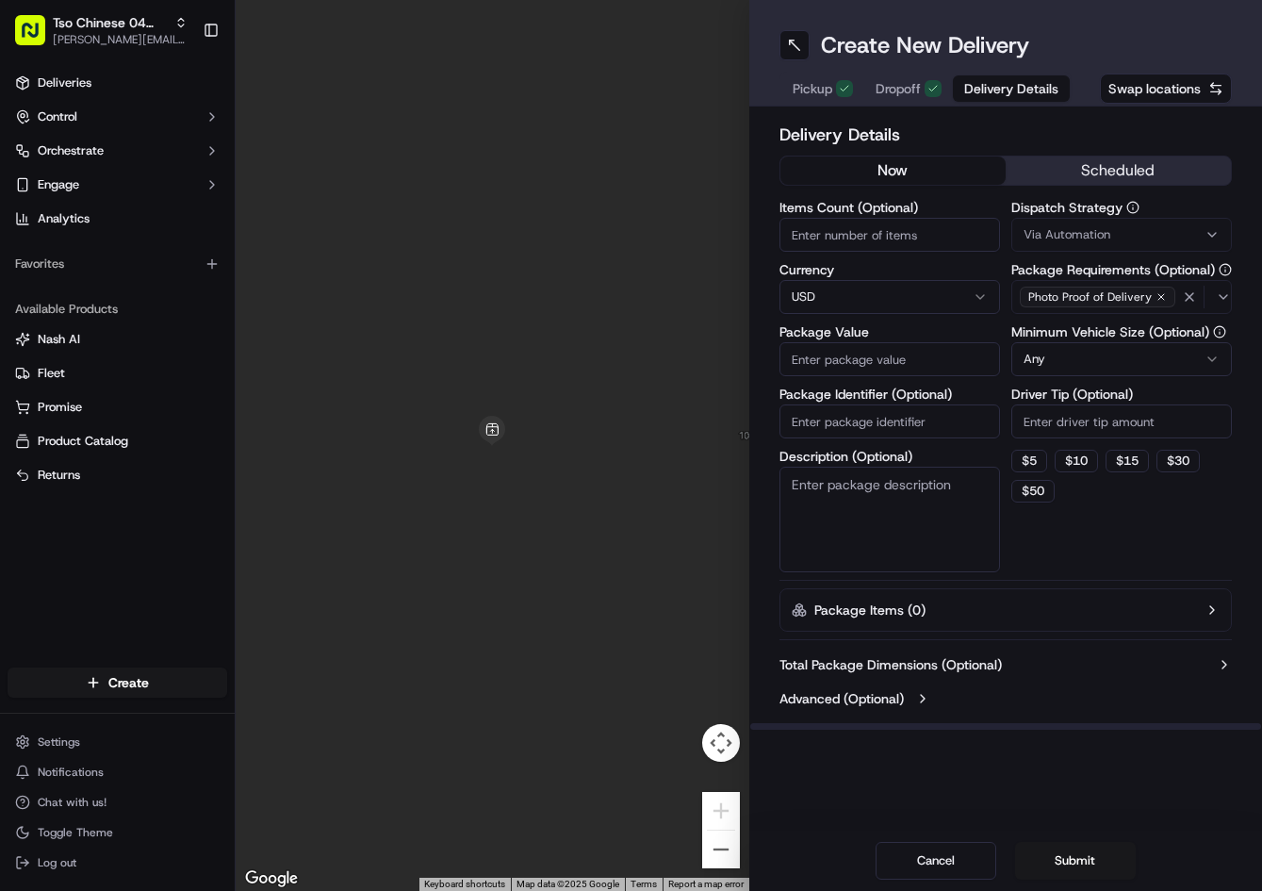
click at [1143, 250] on button "Via Automation" at bounding box center [1121, 235] width 221 height 34
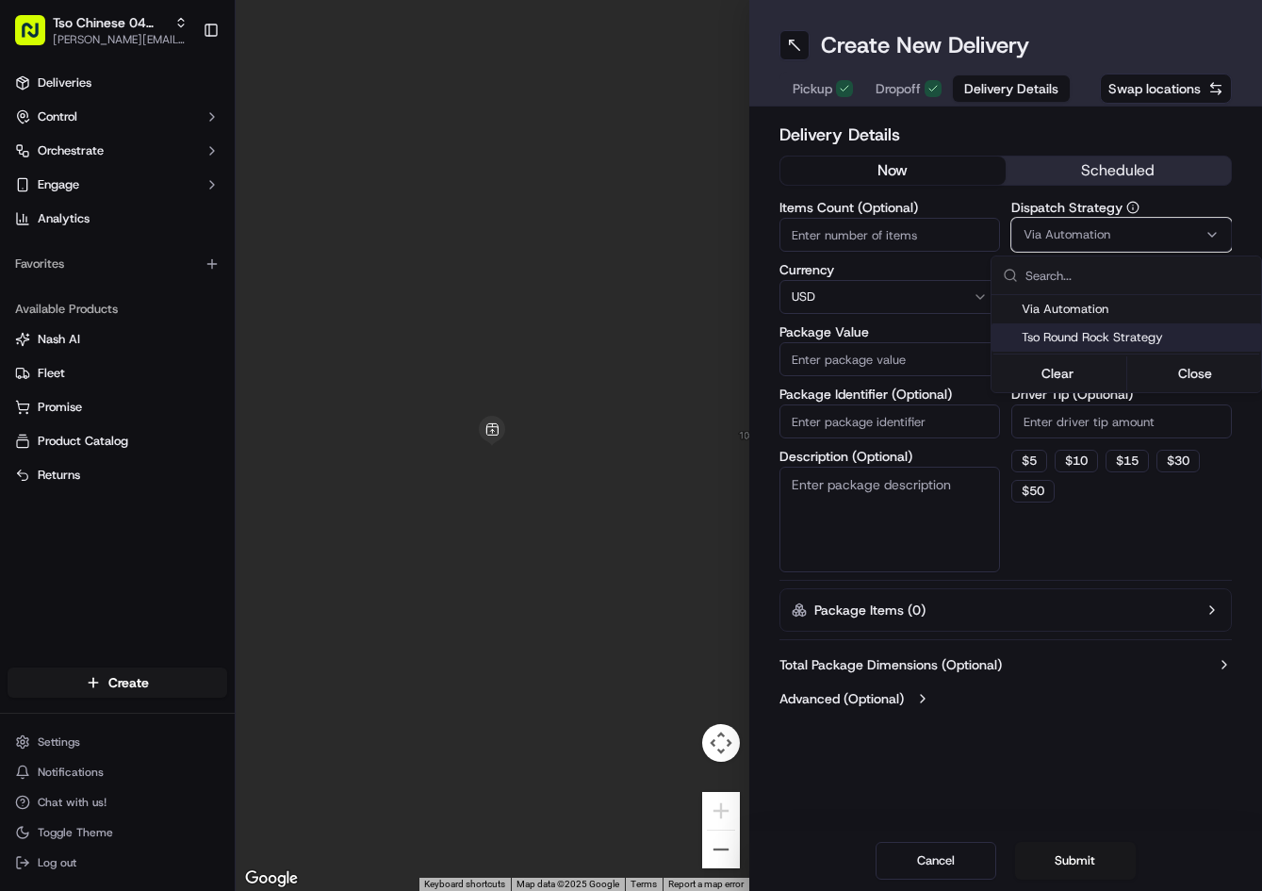
click at [1070, 342] on span "Tso Round Rock Strategy" at bounding box center [1138, 337] width 232 height 17
click at [1074, 419] on html "Tso Chinese 04 Round Rock [PERSON_NAME][EMAIL_ADDRESS][DOMAIN_NAME] Toggle Side…" at bounding box center [631, 445] width 1262 height 891
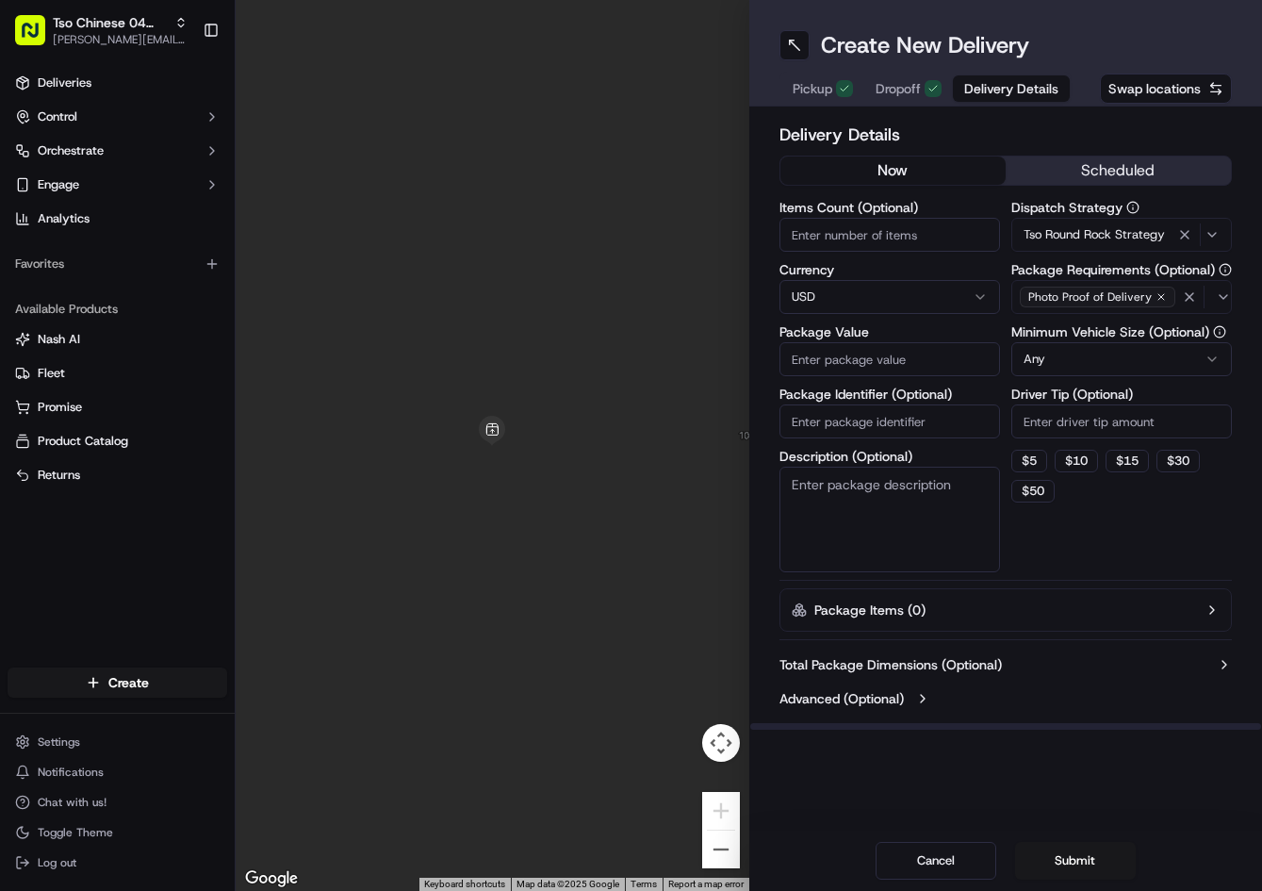
click at [1074, 419] on input "Driver Tip (Optional)" at bounding box center [1121, 421] width 221 height 34
type input "2"
click at [895, 419] on input "Package Identifier (Optional)" at bounding box center [890, 421] width 221 height 34
click at [896, 419] on input "Package Identifier (Optional)" at bounding box center [890, 421] width 221 height 34
paste input "NA8K1M2"
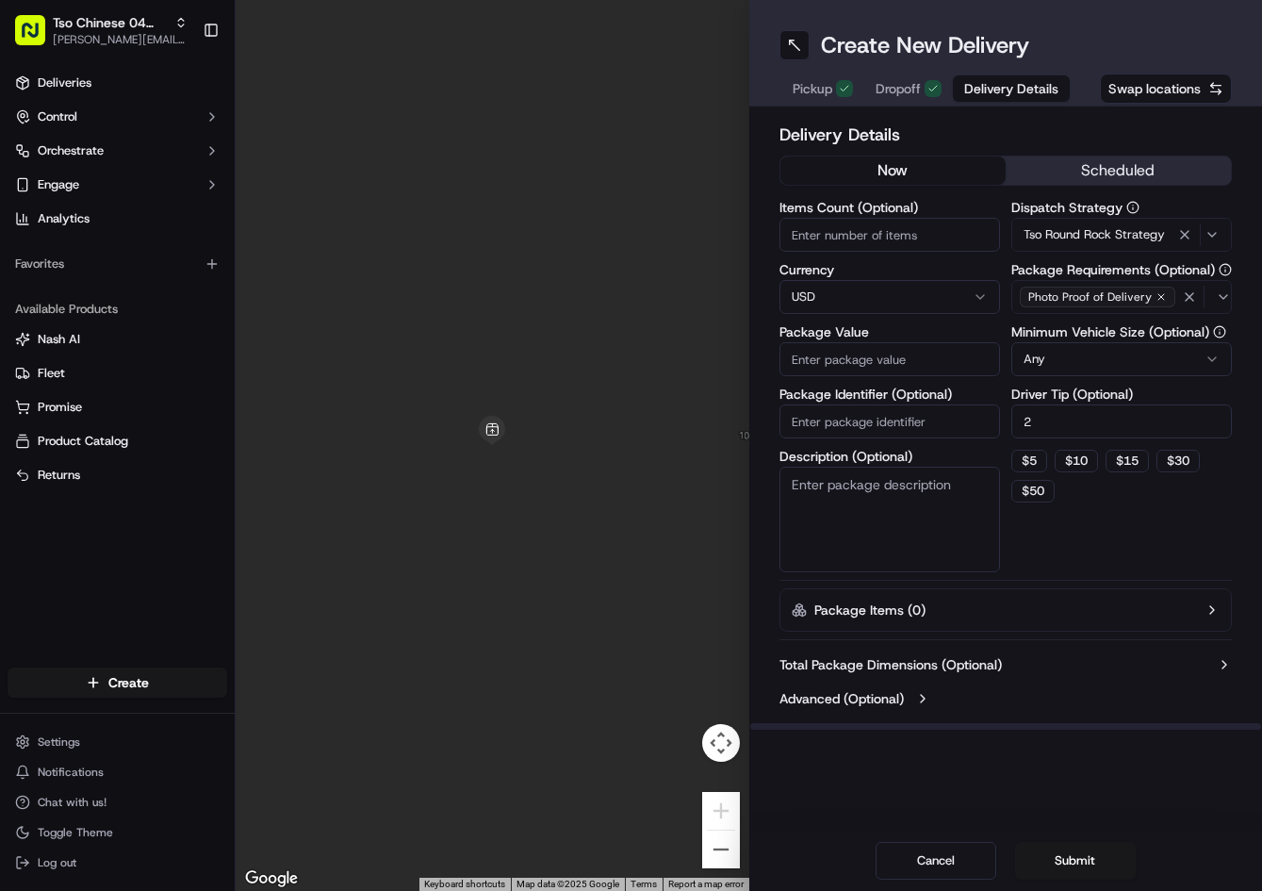
type input "NA8K1M2"
click at [915, 101] on button "Dropoff" at bounding box center [908, 88] width 89 height 26
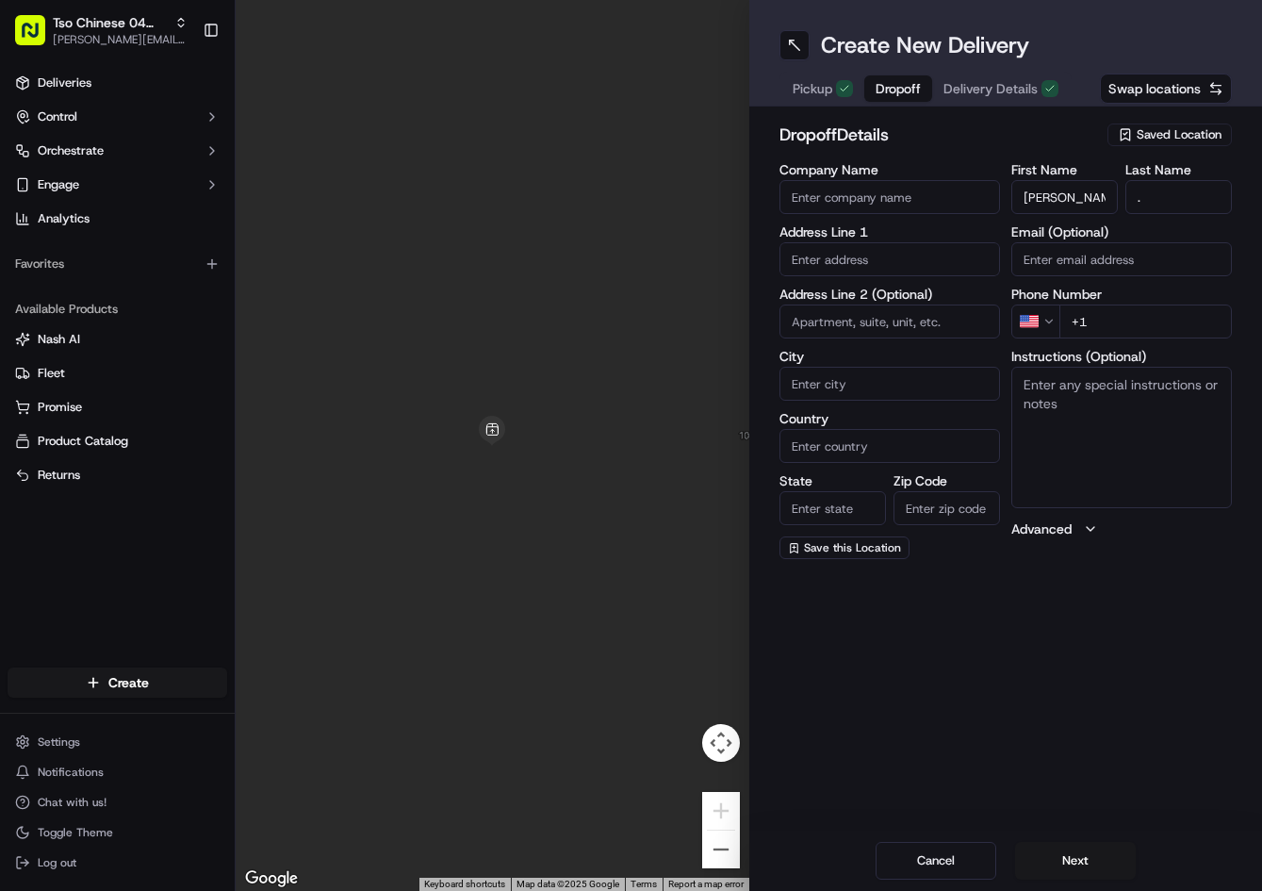
click at [1187, 331] on input "+1" at bounding box center [1146, 321] width 173 height 34
paste input "[PHONE_NUMBER]"
type input "[PHONE_NUMBER]"
click at [863, 257] on input "text" at bounding box center [890, 259] width 221 height 34
paste input "[STREET_ADDRESS]"
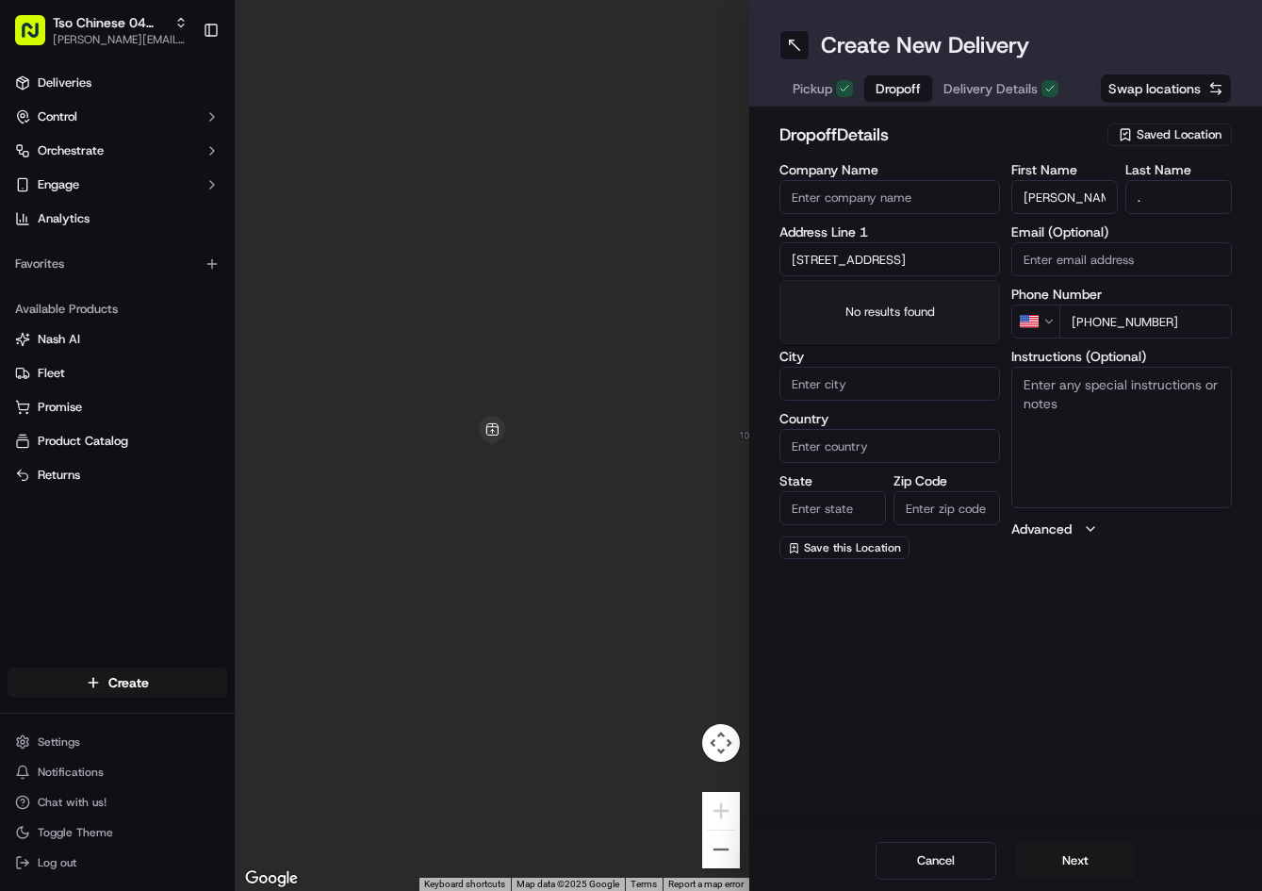
scroll to position [0, 155]
click at [861, 301] on div "[STREET_ADDRESS]" at bounding box center [889, 299] width 211 height 28
type input "[STREET_ADDRESS]"
type input "Round Rock"
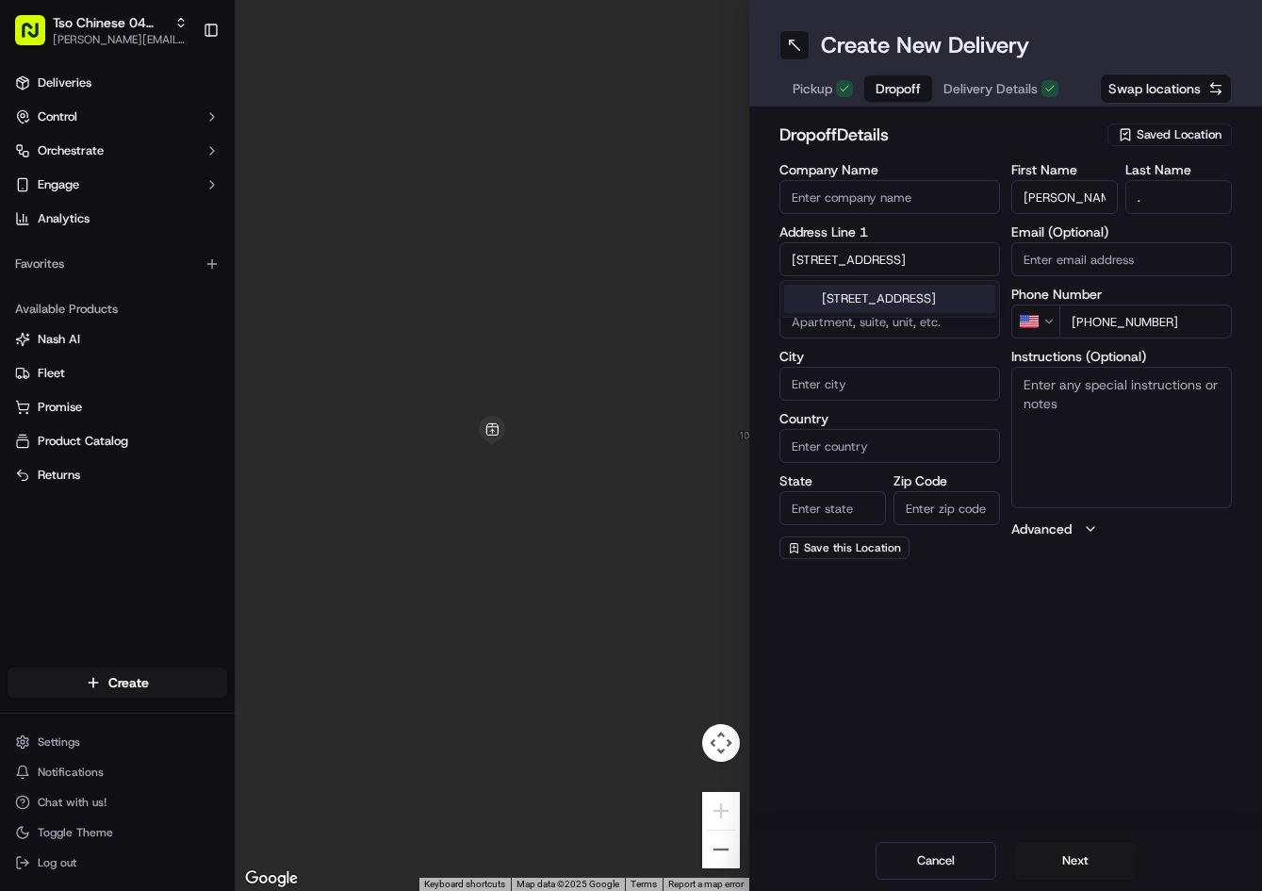
type input "[GEOGRAPHIC_DATA]"
type input "78681"
type input "[STREET_ADDRESS]"
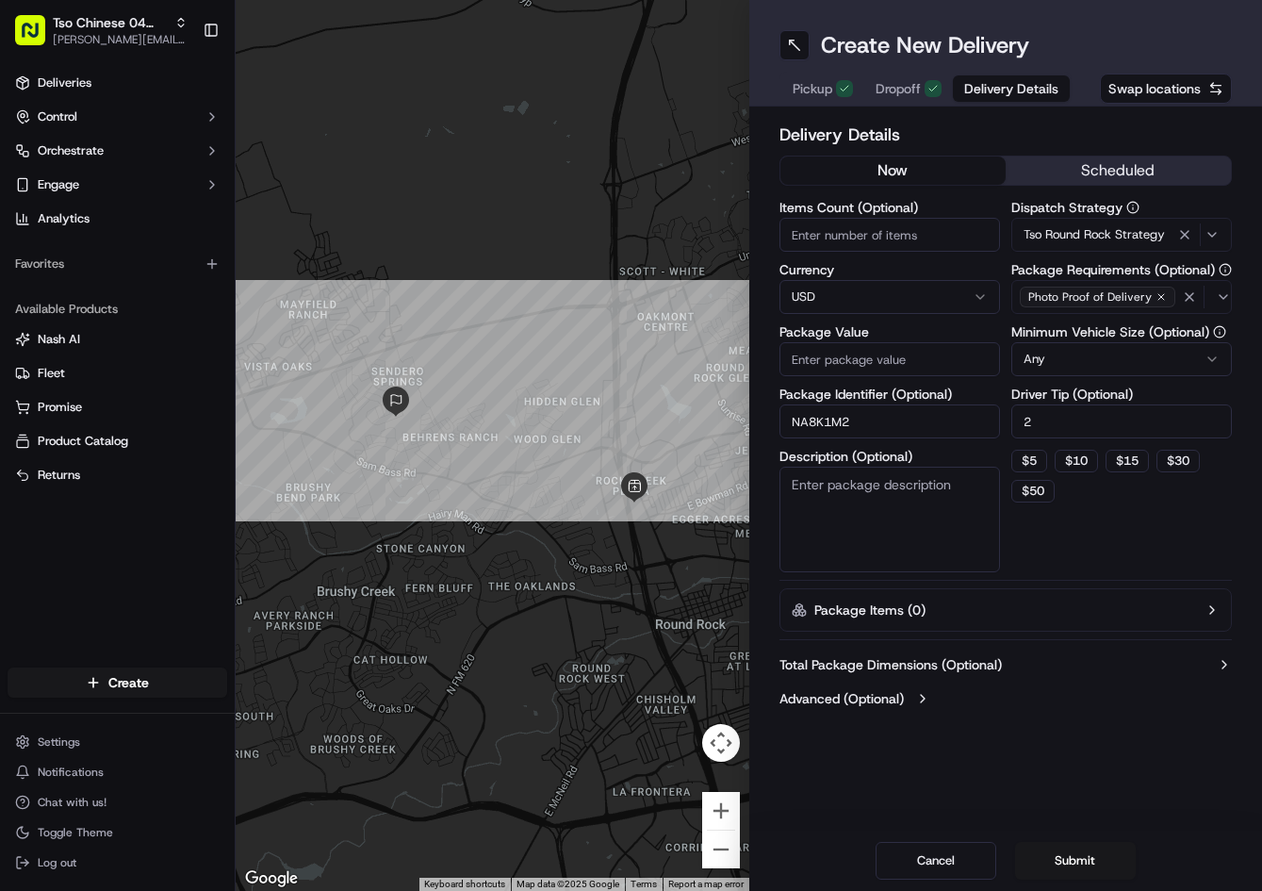
click at [976, 93] on span "Delivery Details" at bounding box center [1011, 88] width 94 height 19
click at [879, 355] on input "Package Value" at bounding box center [890, 359] width 221 height 34
type input "62.57"
click at [1087, 860] on button "Submit" at bounding box center [1075, 861] width 121 height 38
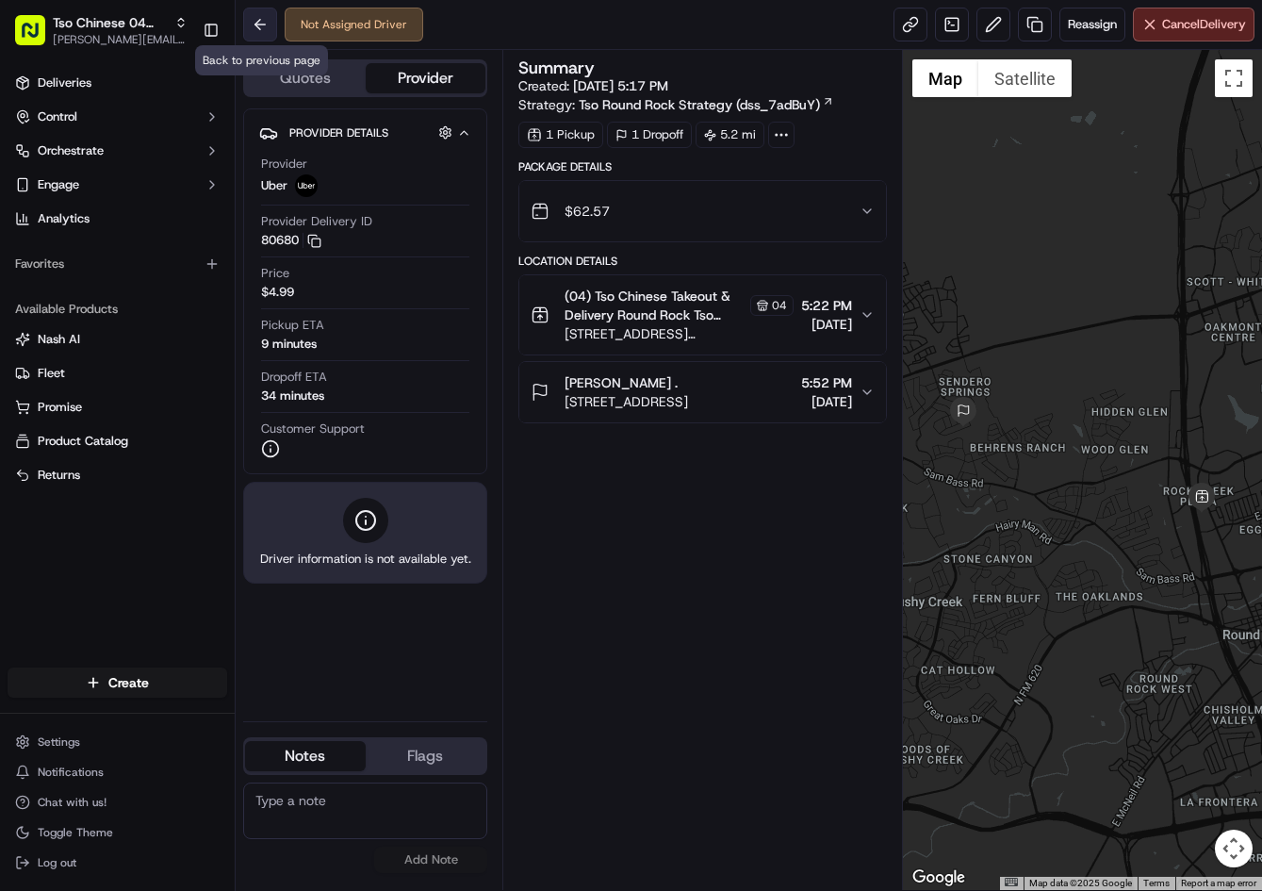
click at [250, 34] on button at bounding box center [260, 25] width 34 height 34
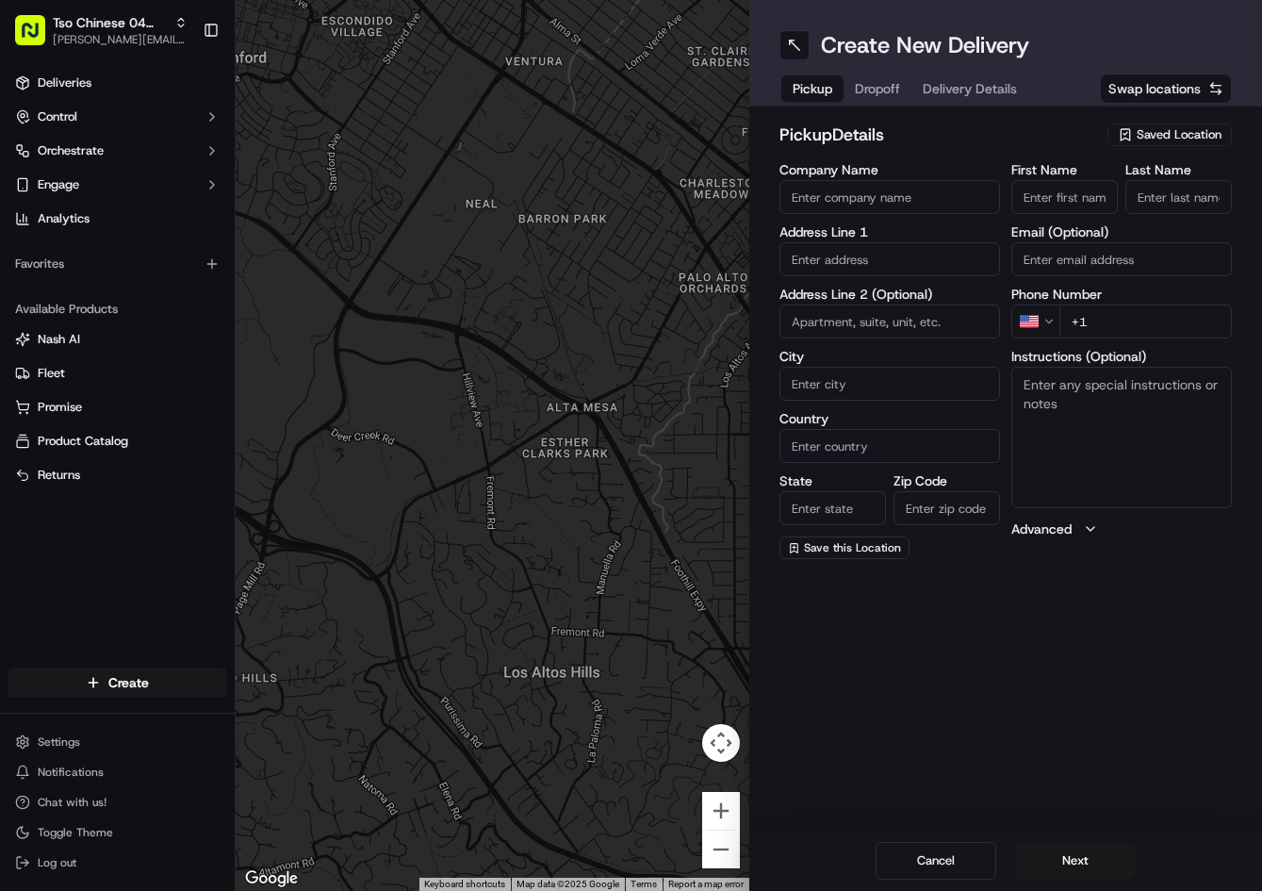
click at [1203, 146] on button "Saved Location" at bounding box center [1170, 135] width 124 height 26
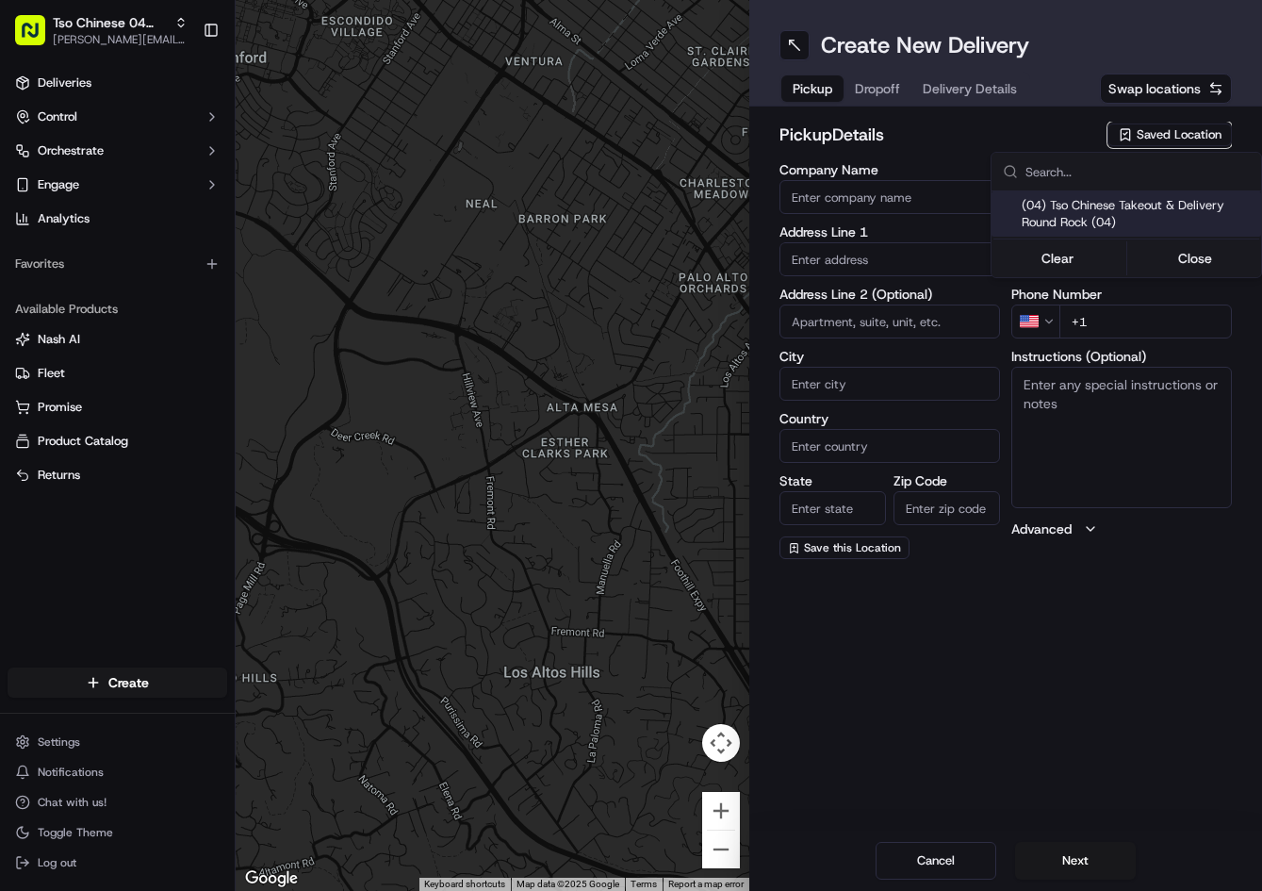
click at [1167, 208] on span "(04) Tso Chinese Takeout & Delivery Round Rock (04)" at bounding box center [1138, 214] width 232 height 34
type input "(04) Tso Chinese Takeout & Delivery Round Rock"
type input "2000 N [PERSON_NAME] St"
type input "Ste 108"
type input "Round Rock"
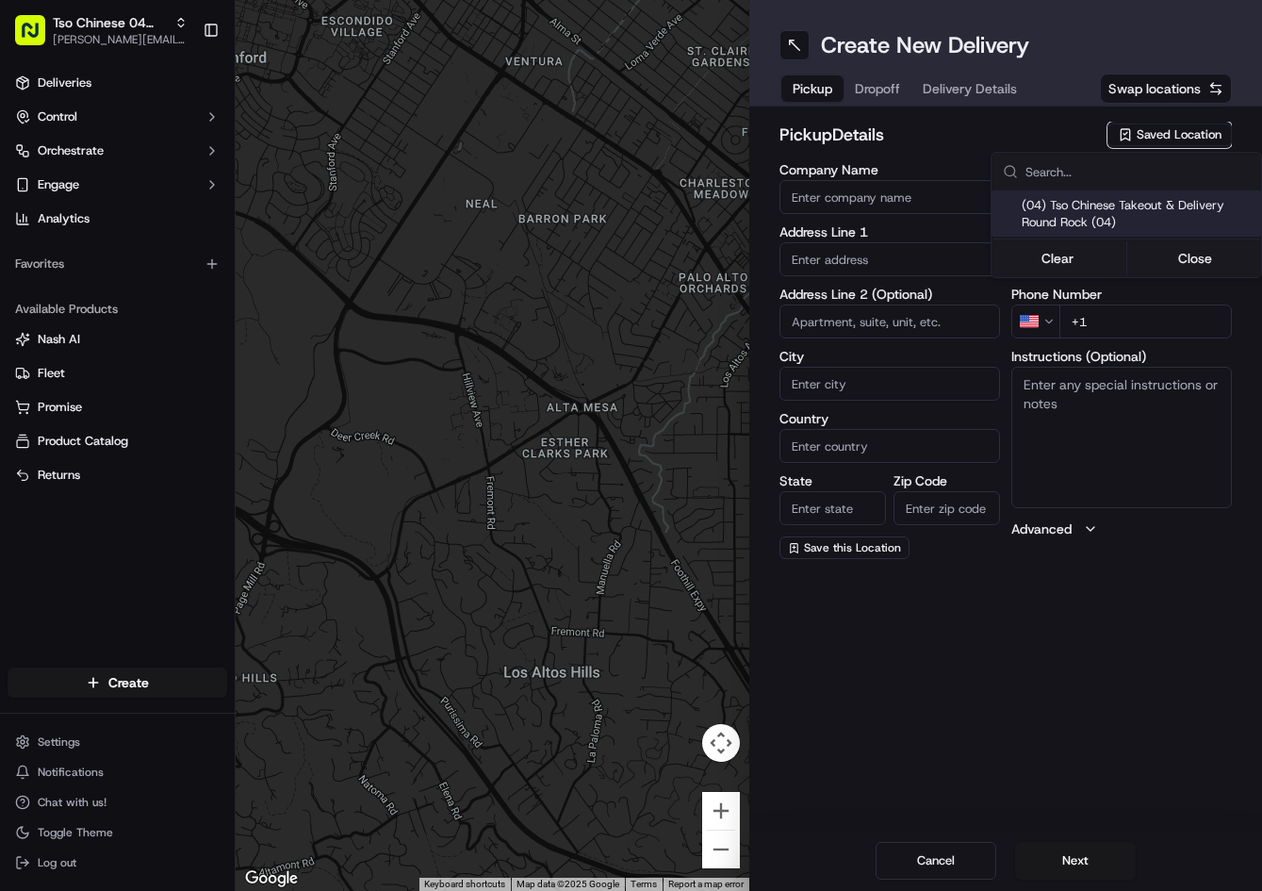
type input "US"
type input "[GEOGRAPHIC_DATA]"
type input "78664"
type input "Tso Chinese"
type input "Round Rock Manager"
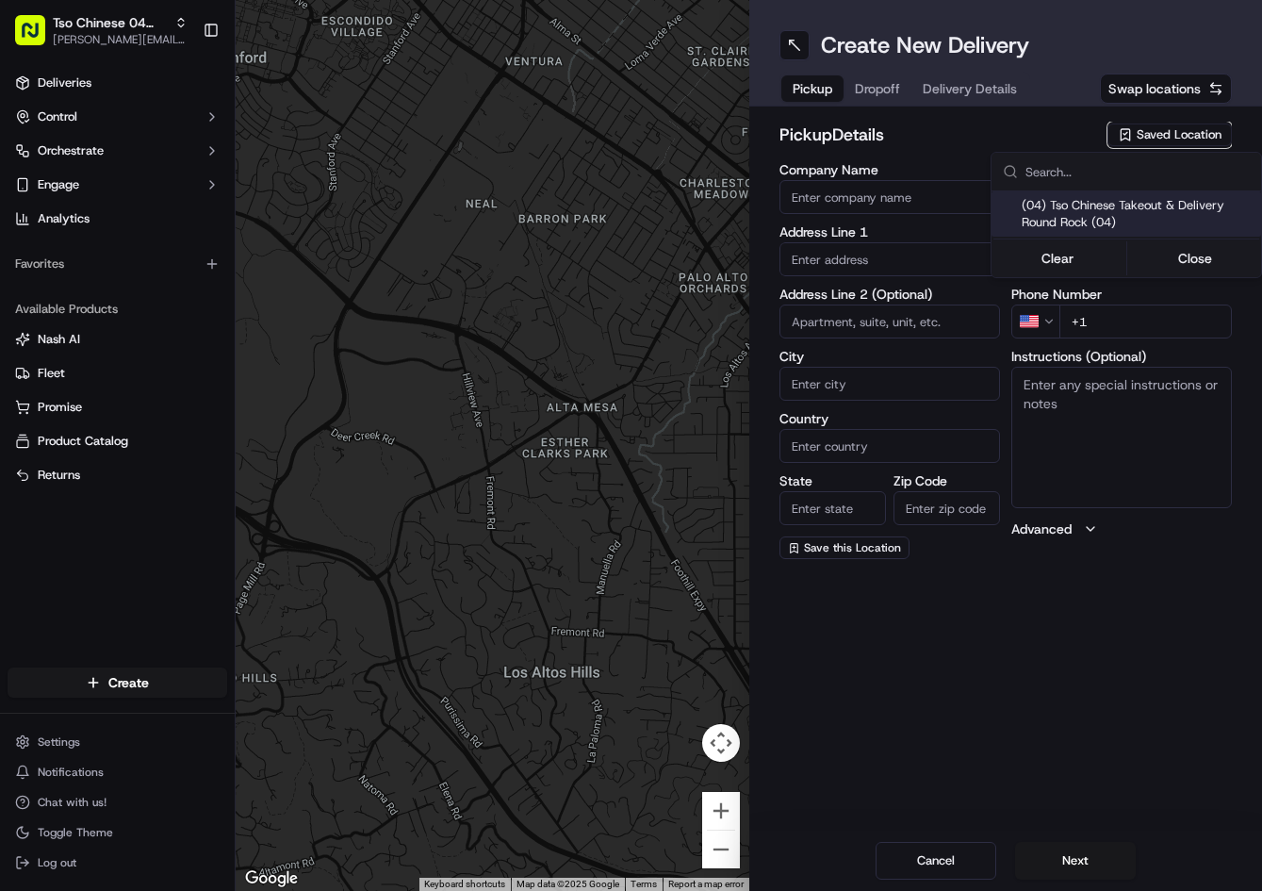
type input "[EMAIL_ADDRESS][DOMAIN_NAME]"
type input "[PHONE_NUMBER]"
type textarea "Submit a picture displaying address & food as Proof of Delivery. Envía una foto…"
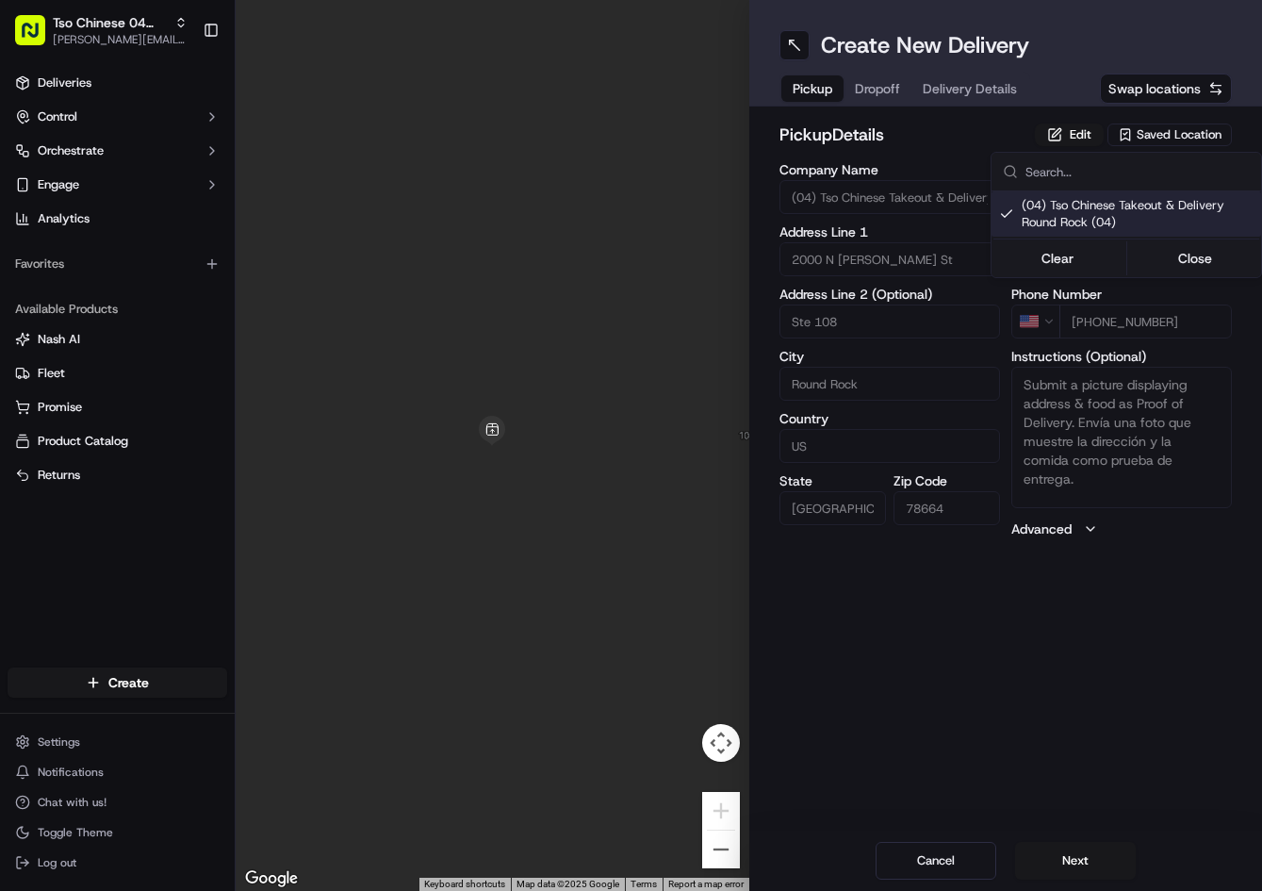
click at [890, 95] on html "Tso Chinese 04 Round Rock [PERSON_NAME][EMAIL_ADDRESS][DOMAIN_NAME] Toggle Side…" at bounding box center [631, 445] width 1262 height 891
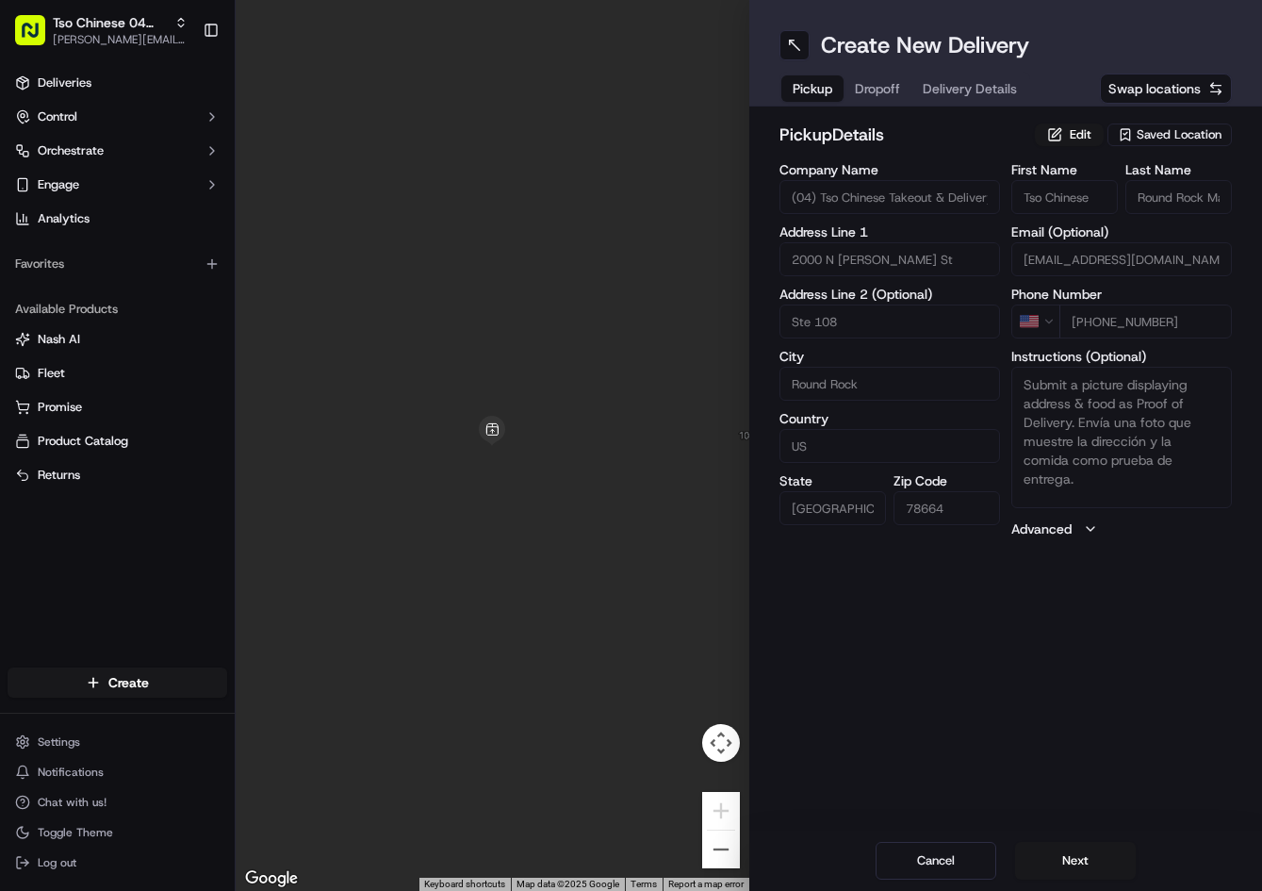
click at [888, 95] on span "Dropoff" at bounding box center [877, 88] width 45 height 19
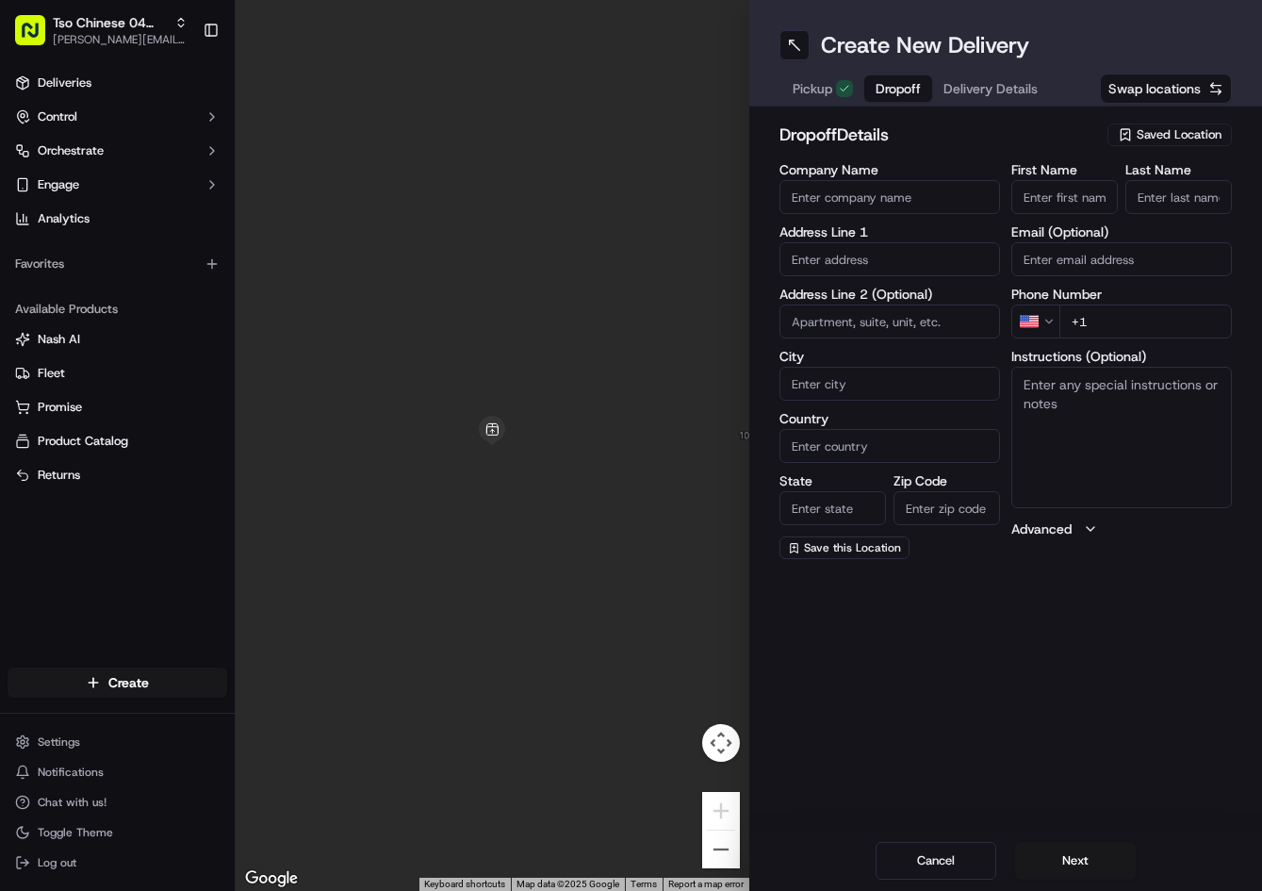
click at [1129, 463] on textarea "Instructions (Optional)" at bounding box center [1121, 437] width 221 height 141
paste textarea "Black and white house w/blue truck in driveway. Please ring bell and leave on d…"
type textarea "Black and white house w/blue truck in driveway. Please ring bell and leave on d…"
click at [914, 261] on input "text" at bounding box center [890, 259] width 221 height 34
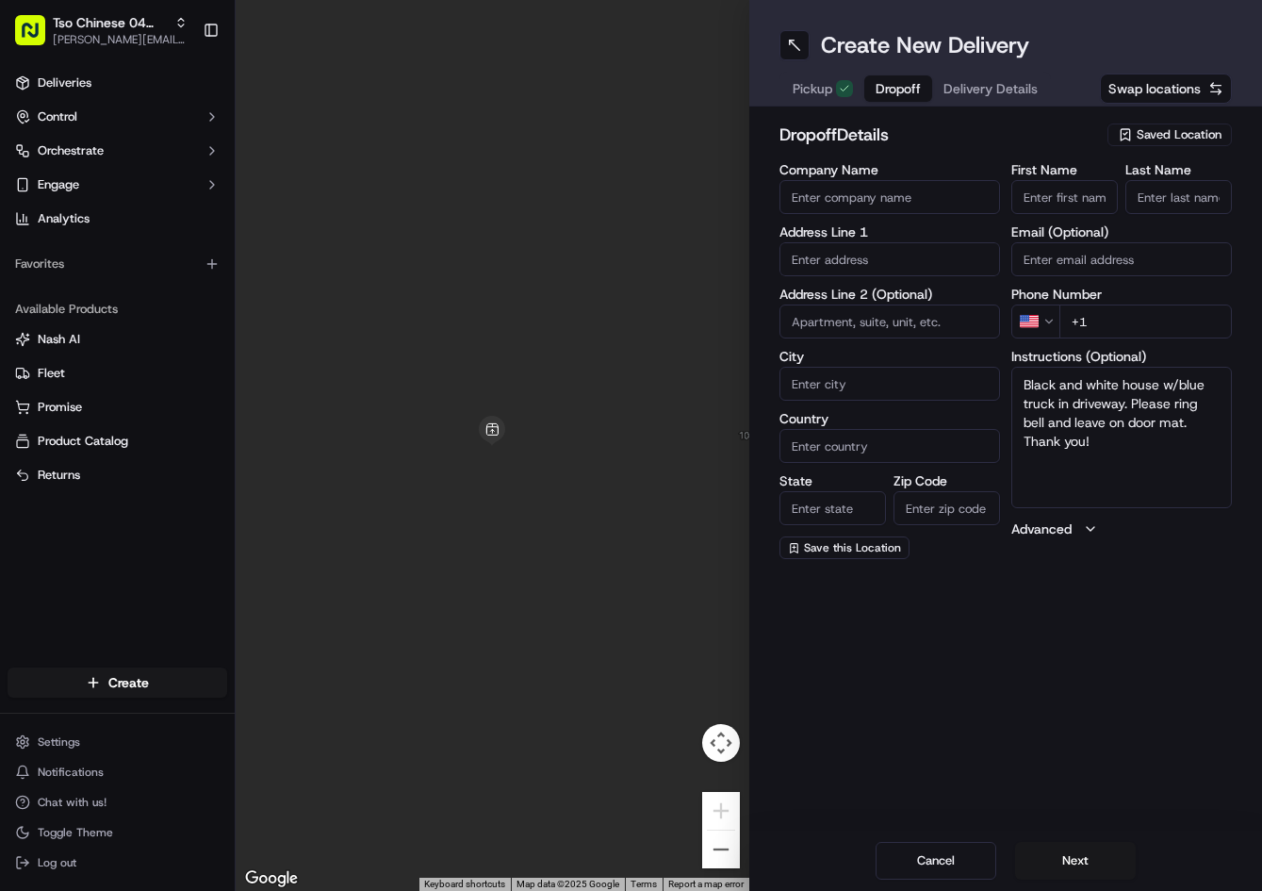
click at [914, 261] on input "text" at bounding box center [890, 259] width 221 height 34
paste input "[STREET_ADDRESS][PERSON_NAME]"
click at [933, 297] on div "[STREET_ADDRESS][PERSON_NAME]" at bounding box center [889, 307] width 211 height 45
type input "[STREET_ADDRESS][PERSON_NAME]"
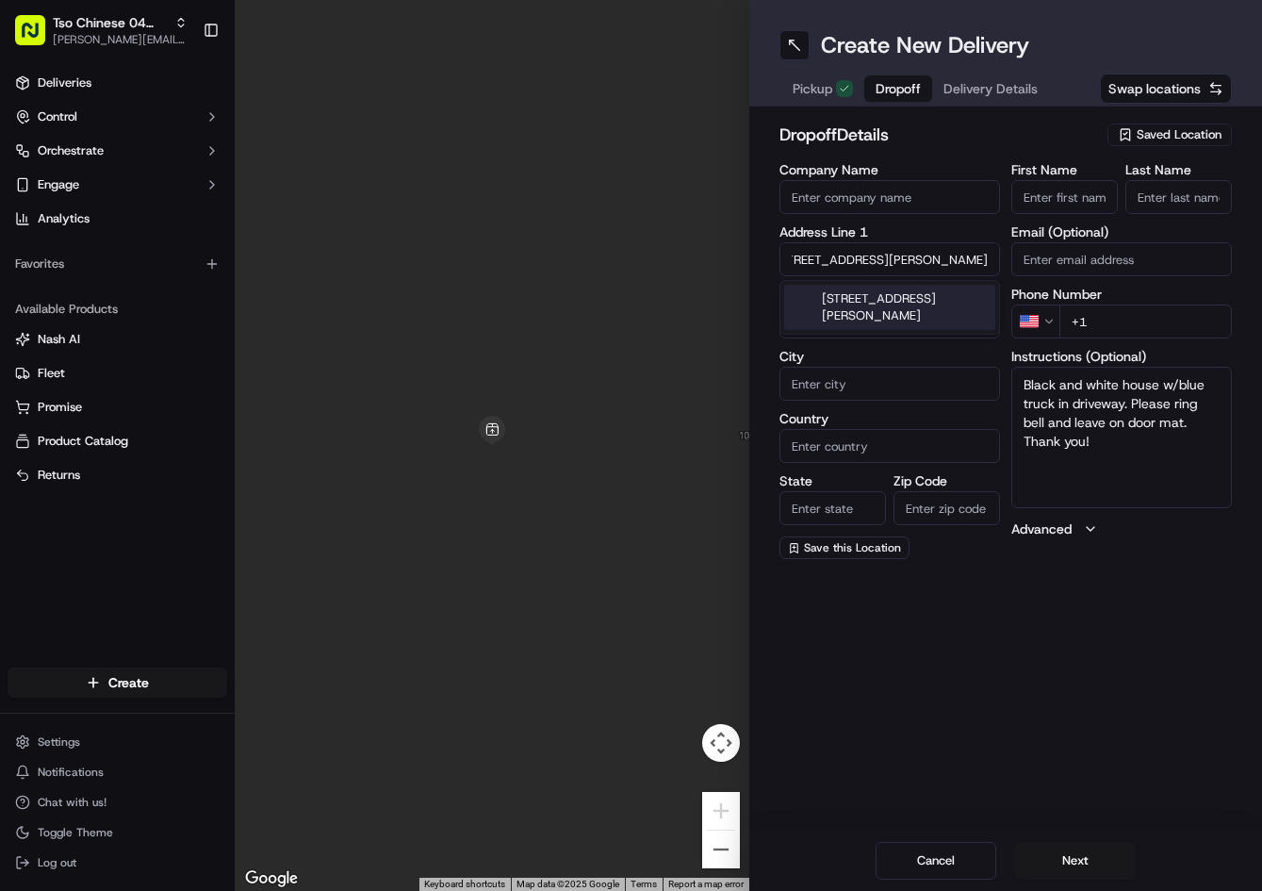
type input "Round Rock"
type input "[GEOGRAPHIC_DATA]"
type input "78681"
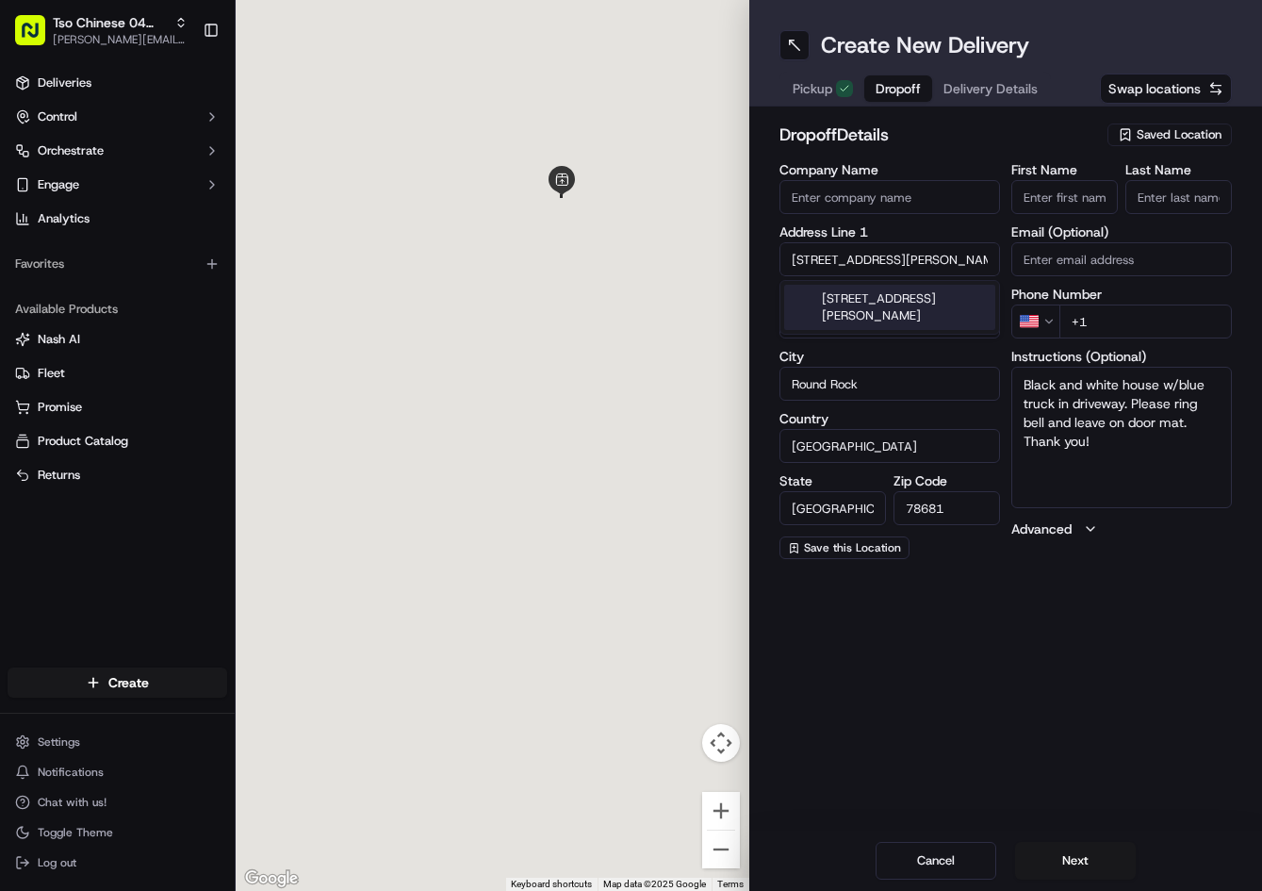
type input "[STREET_ADDRESS][PERSON_NAME]"
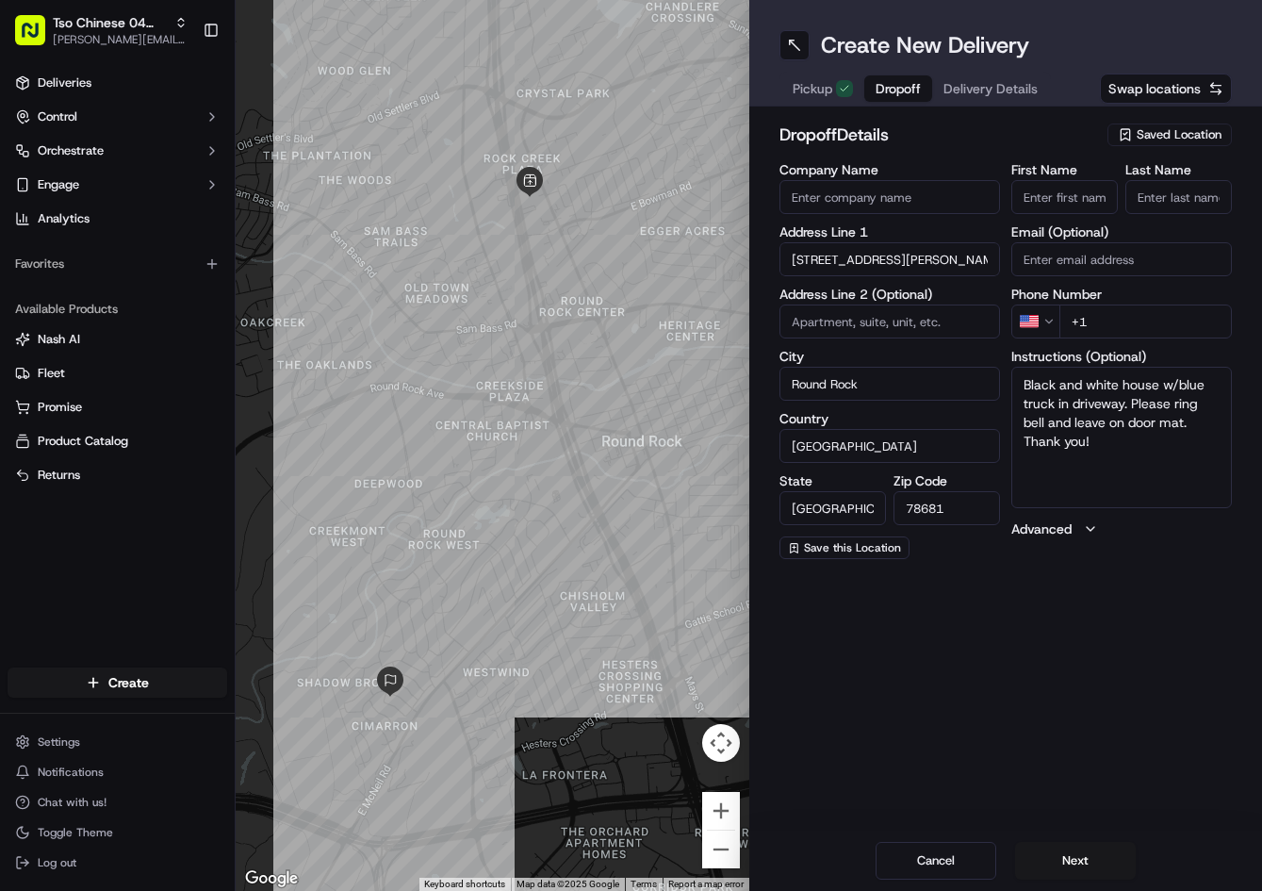
click at [1199, 323] on input "+1" at bounding box center [1146, 321] width 173 height 34
paste input "[PHONE_NUMBER]"
type input "[PHONE_NUMBER]"
click at [1097, 199] on input "First Name" at bounding box center [1064, 197] width 107 height 34
paste input "[PERSON_NAME]"
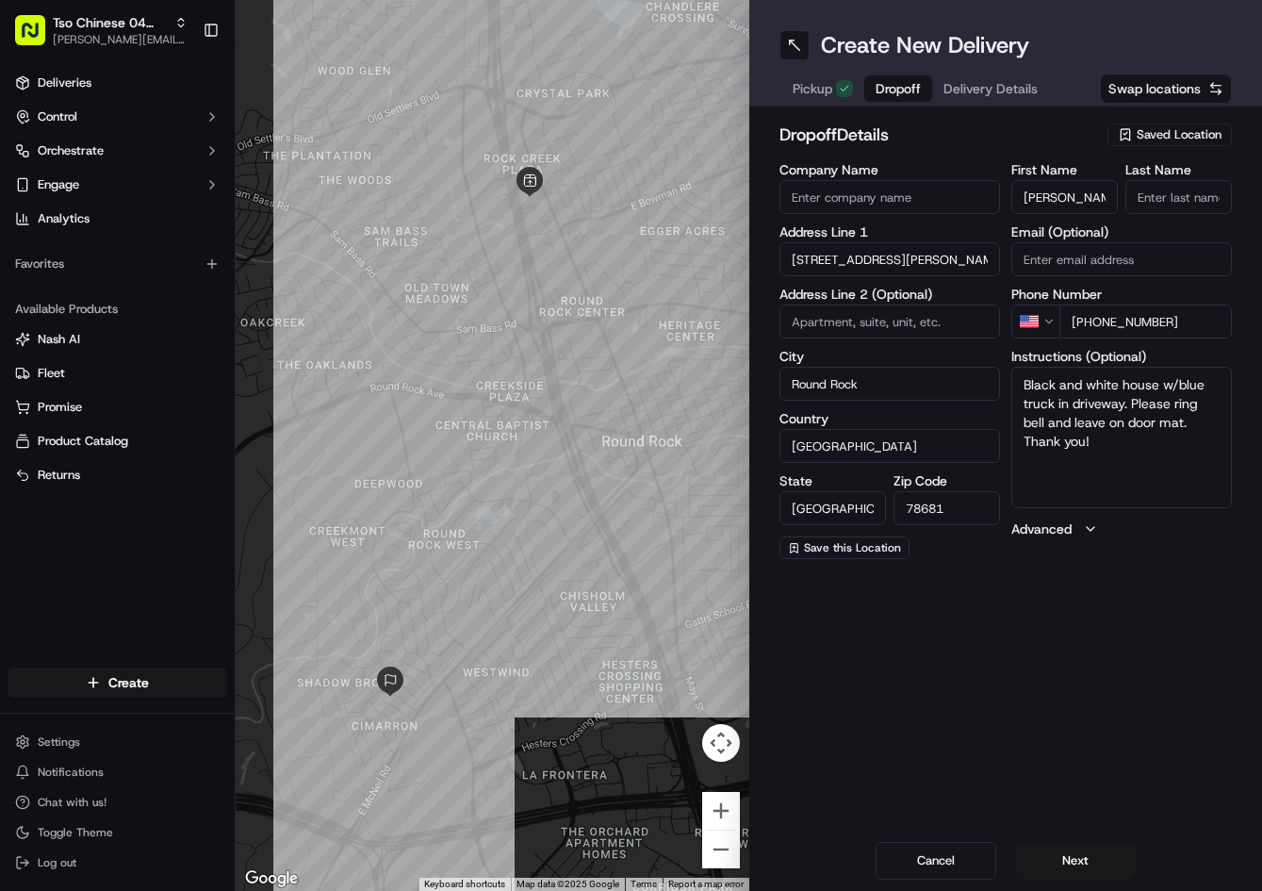
scroll to position [0, 23]
type input "[PERSON_NAME]"
click at [1175, 201] on input "Last Name" at bounding box center [1179, 197] width 107 height 34
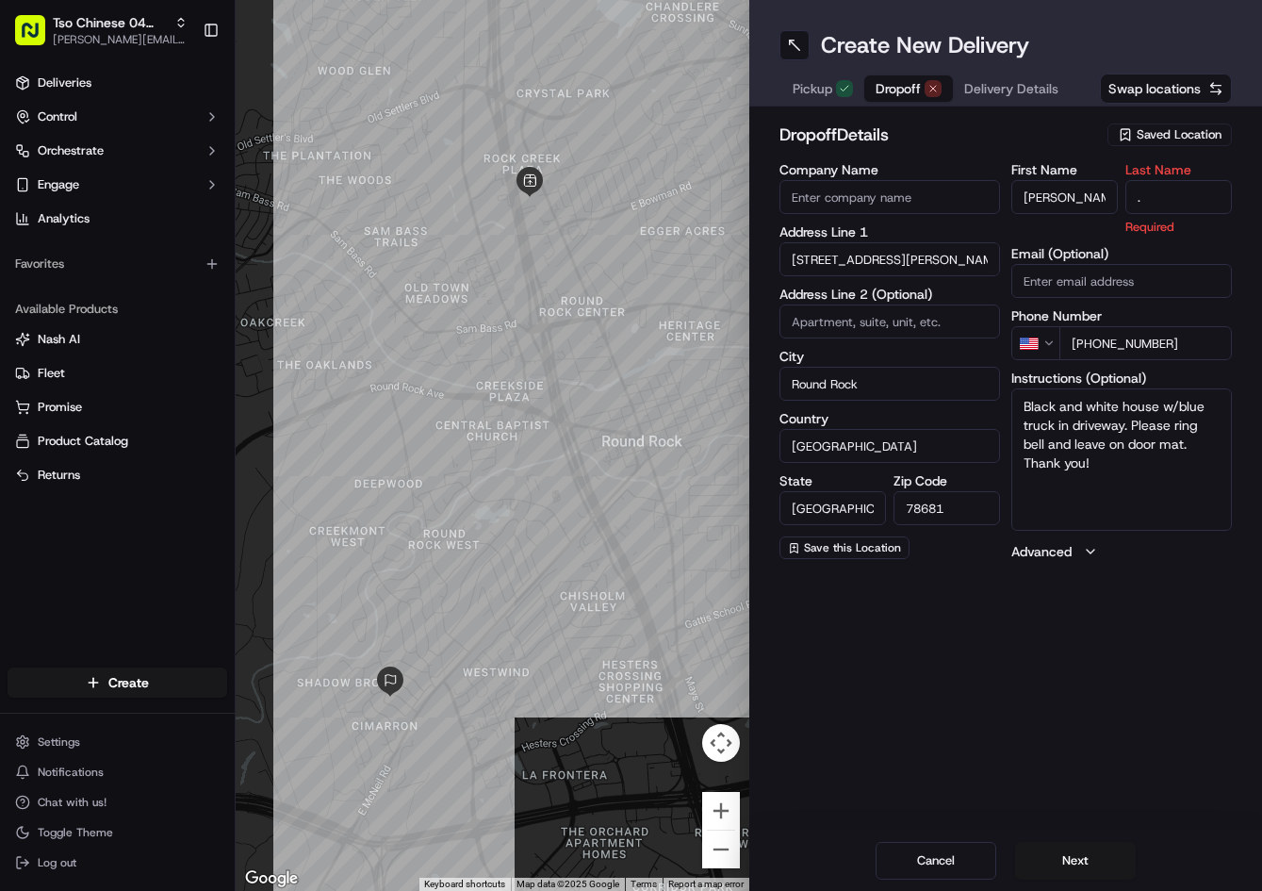
type input "."
click at [1114, 163] on div "First Name [PERSON_NAME] Last Name . Required" at bounding box center [1121, 199] width 221 height 73
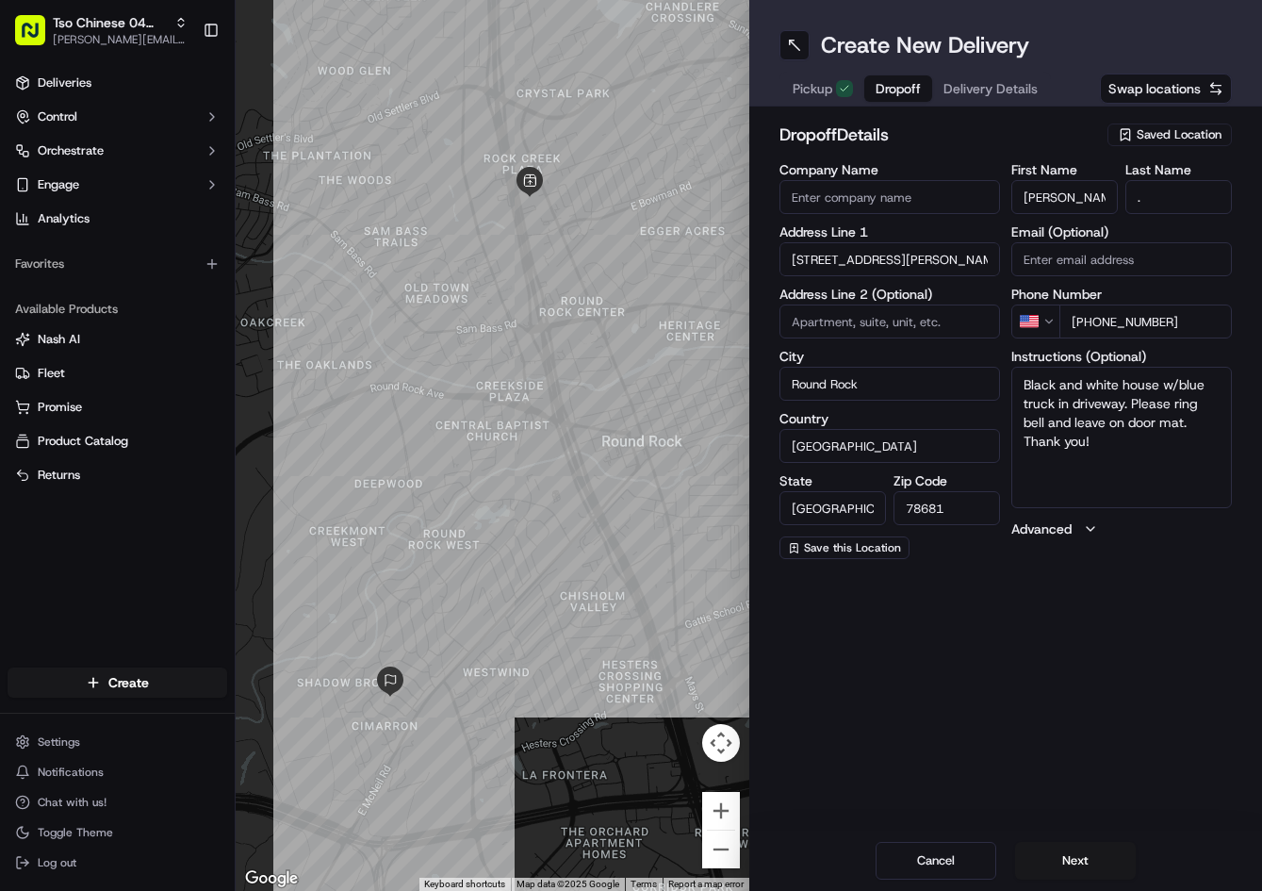
click at [1037, 93] on button "Delivery Details" at bounding box center [990, 88] width 117 height 26
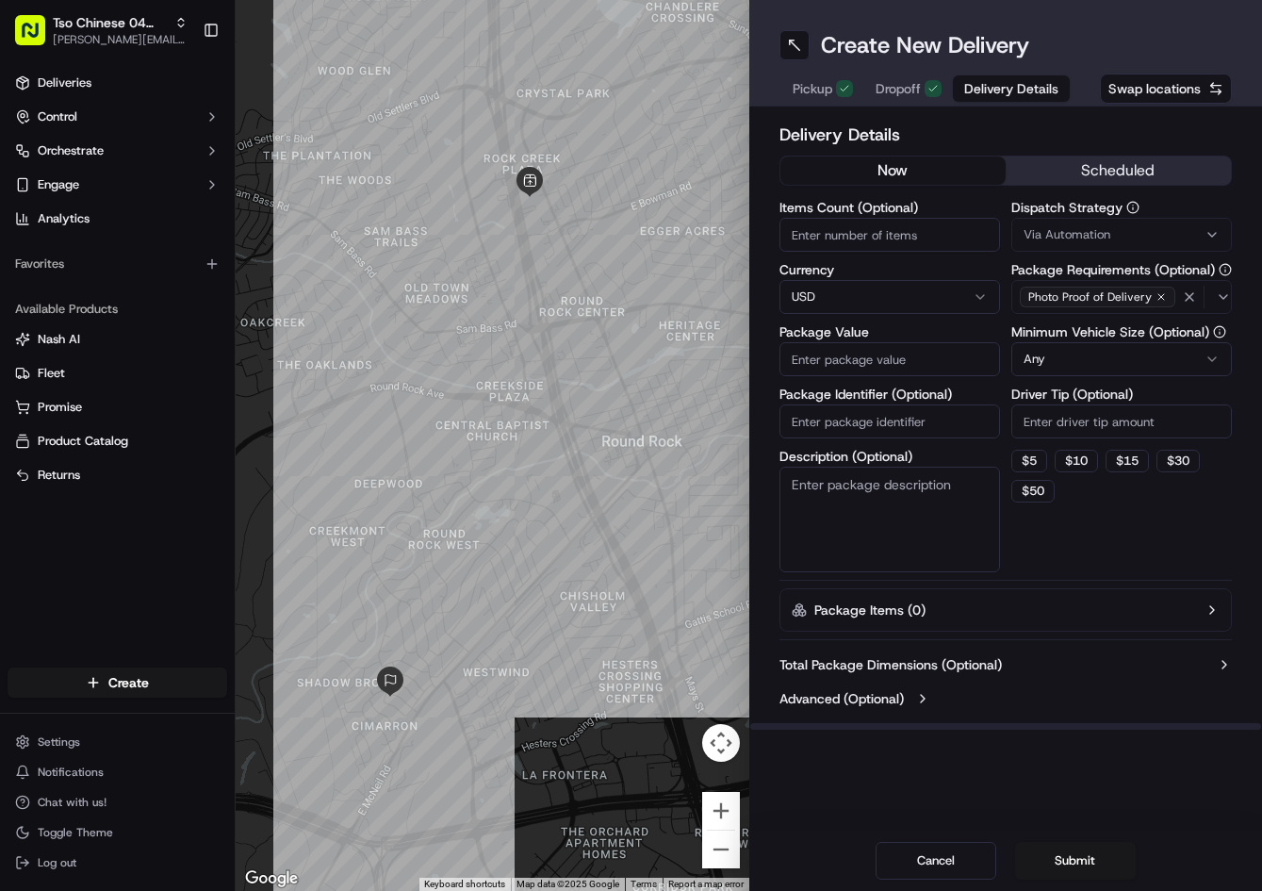
click at [1090, 233] on span "Via Automation" at bounding box center [1067, 234] width 87 height 17
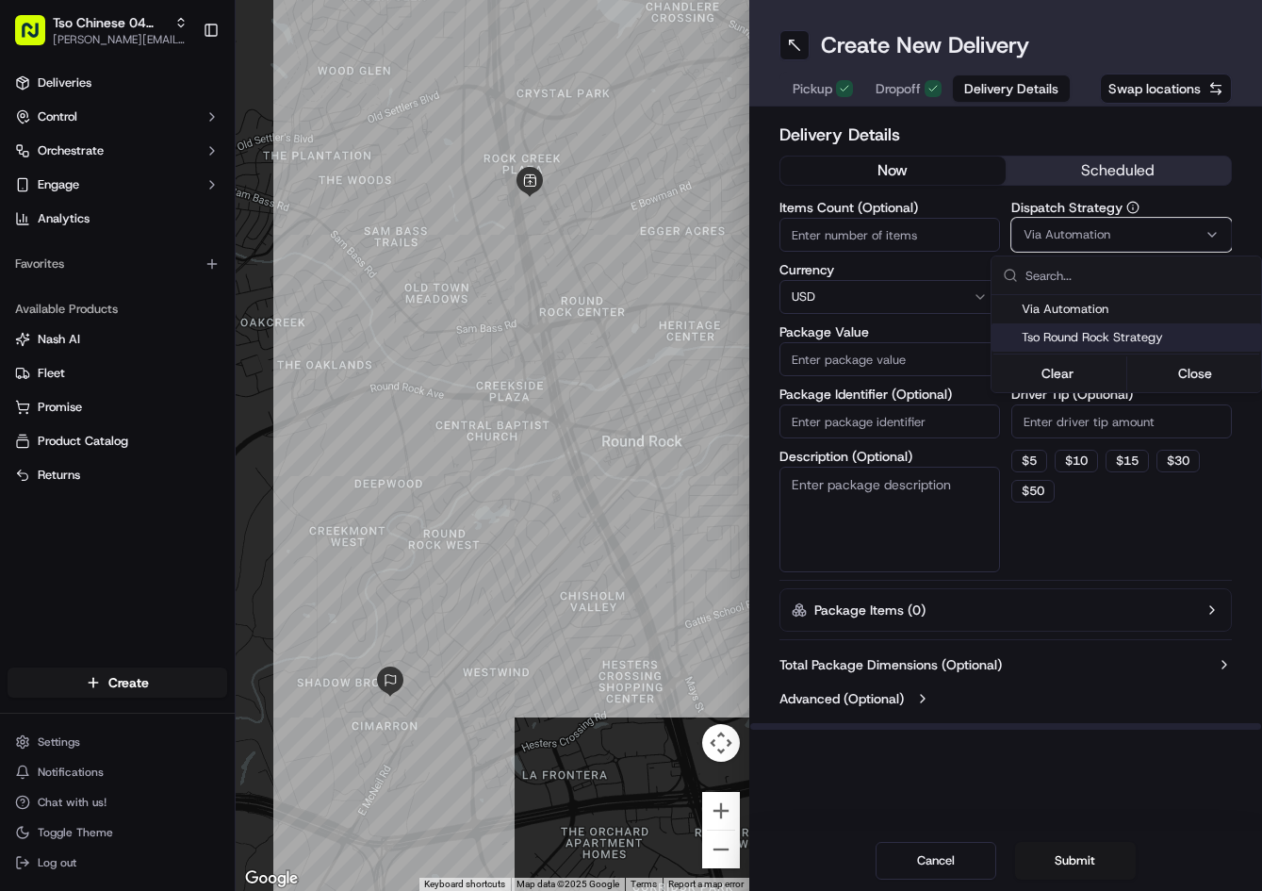
click at [1084, 335] on span "Tso Round Rock Strategy" at bounding box center [1138, 337] width 232 height 17
click at [1092, 418] on html "Tso Chinese 04 Round Rock [PERSON_NAME][EMAIL_ADDRESS][DOMAIN_NAME] Toggle Side…" at bounding box center [631, 445] width 1262 height 891
click at [1092, 414] on html "Tso Chinese 04 Round Rock [PERSON_NAME][EMAIL_ADDRESS][DOMAIN_NAME] Toggle Side…" at bounding box center [631, 445] width 1262 height 891
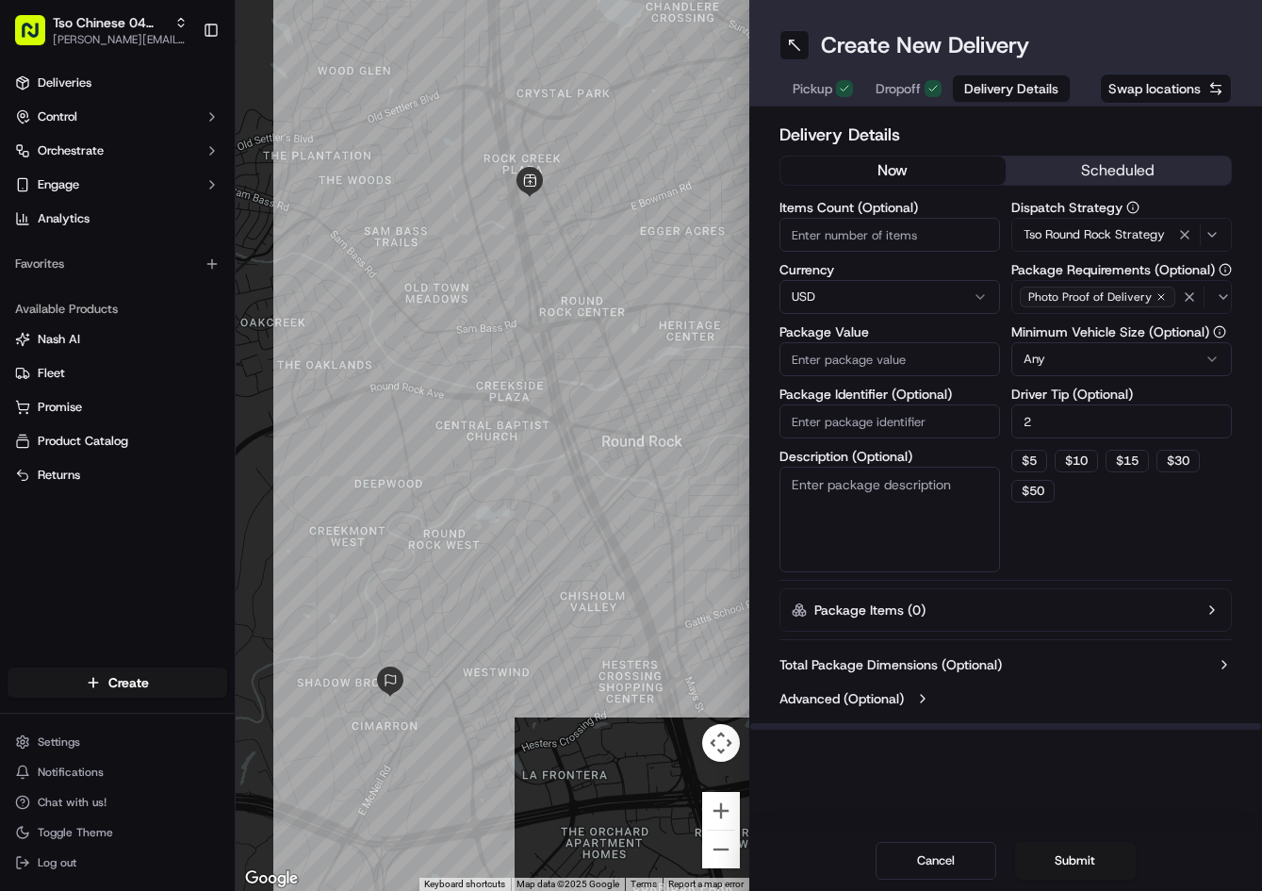
click at [1092, 414] on input "2" at bounding box center [1121, 421] width 221 height 34
type input "2"
click at [928, 342] on input "Package Value" at bounding box center [890, 359] width 221 height 34
type input "66.9"
click at [928, 419] on input "Package Identifier (Optional)" at bounding box center [890, 421] width 221 height 34
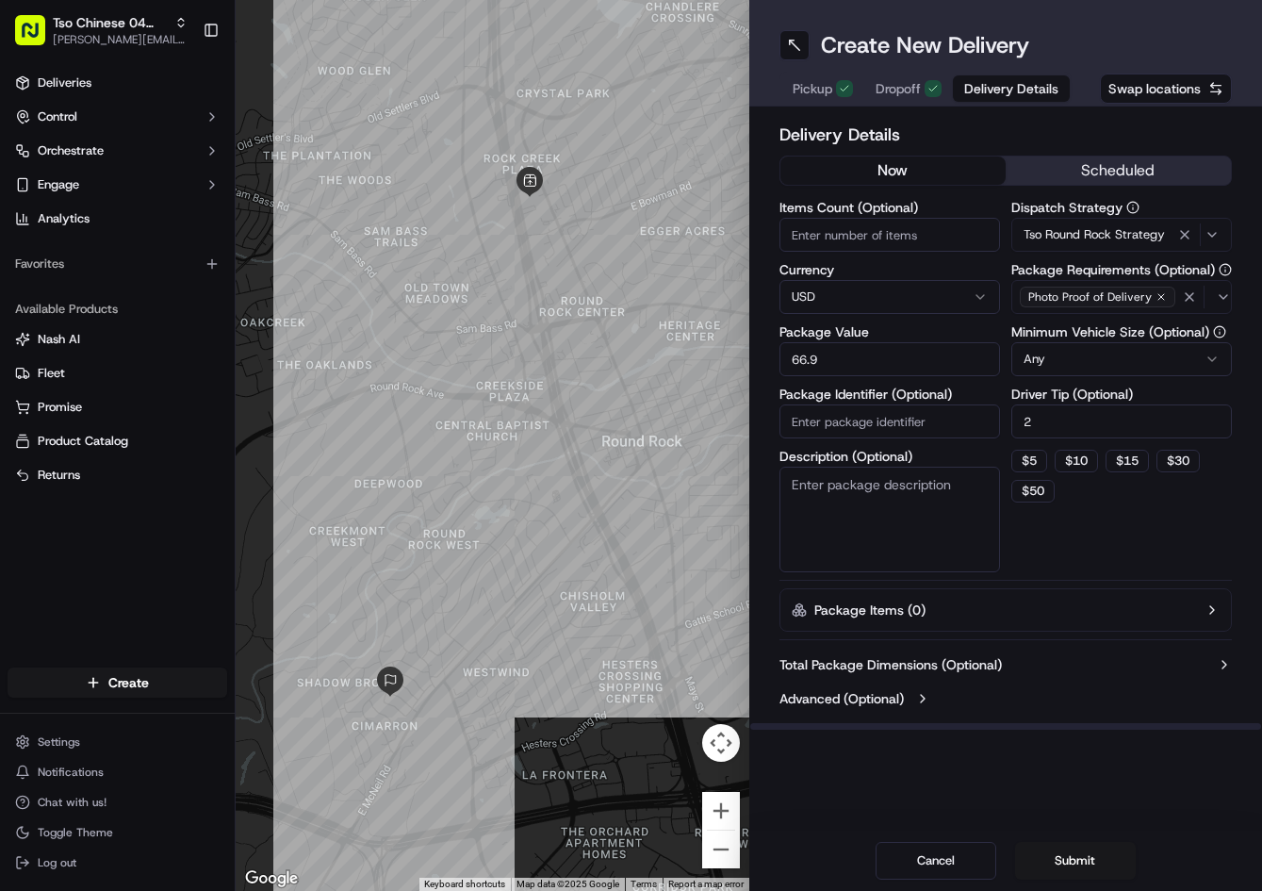
paste input "0W8F5WG"
type input "0W8F5WG"
click at [1069, 849] on button "Submit" at bounding box center [1075, 861] width 121 height 38
